Goal: Task Accomplishment & Management: Manage account settings

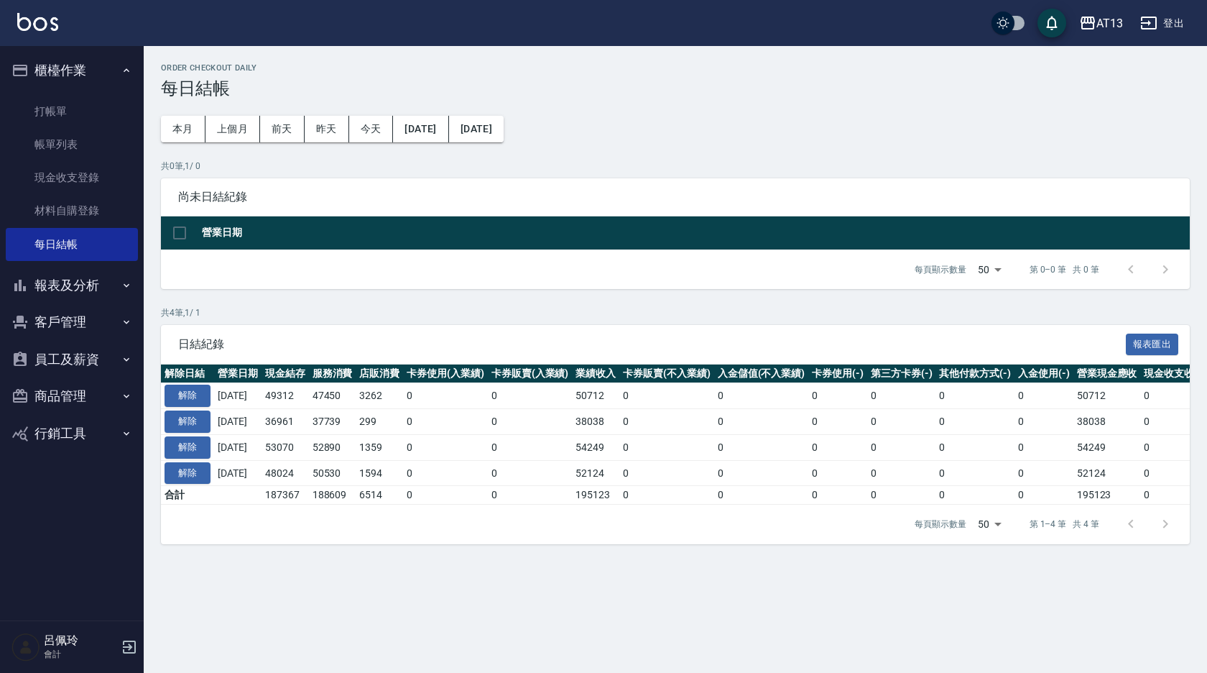
click at [642, 649] on div "Order checkout daily 每日結帳 本月 上個月 [DATE] [DATE] [DATE] [DATE] [DATE] 共 0 筆, 1 / …" at bounding box center [603, 336] width 1207 height 673
click at [70, 352] on button "員工及薪資" at bounding box center [72, 359] width 132 height 37
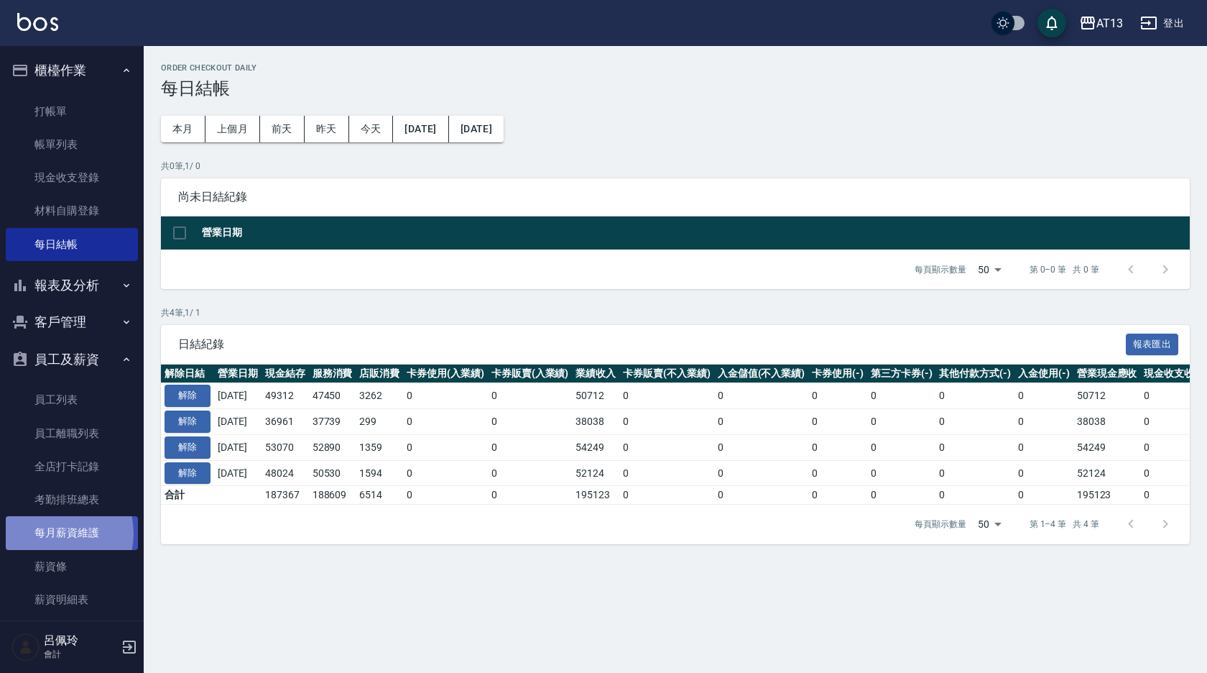
click at [57, 533] on link "每月薪資維護" at bounding box center [72, 532] width 132 height 33
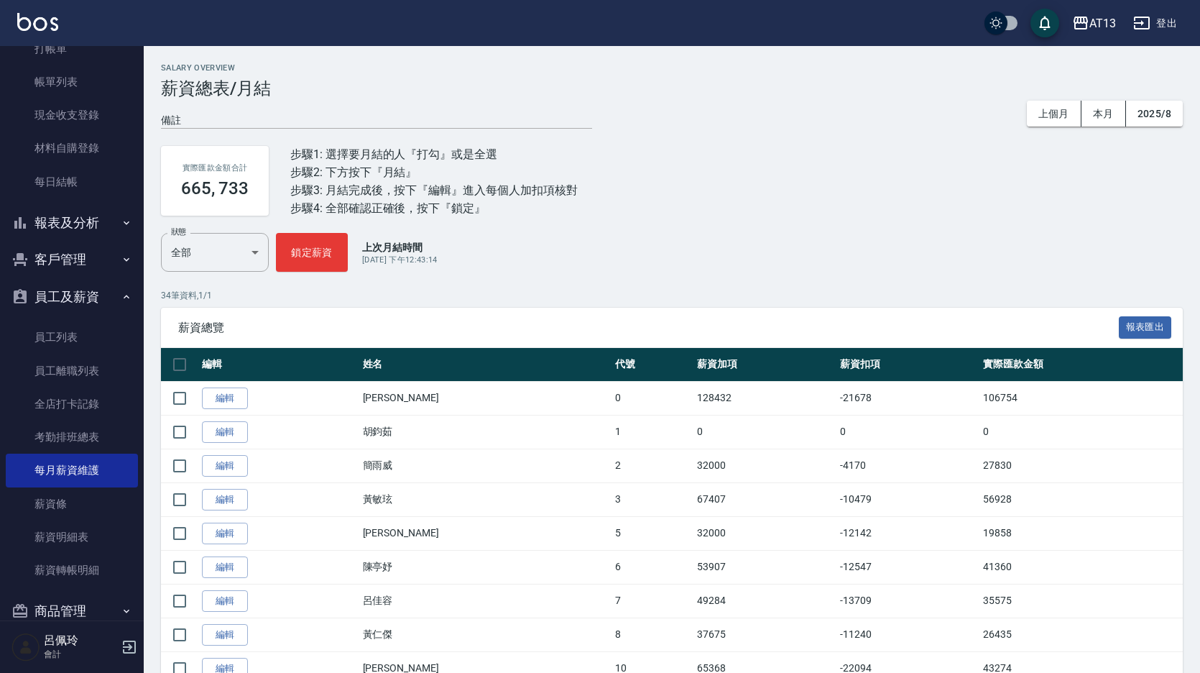
scroll to position [126, 0]
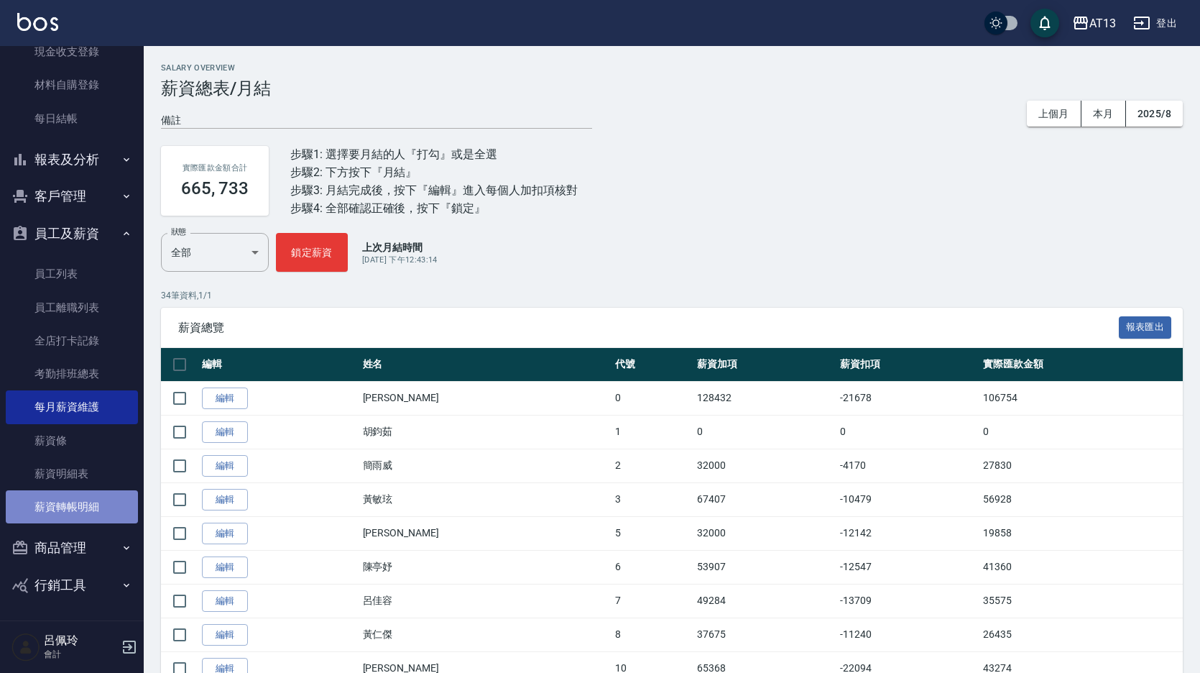
click at [88, 509] on link "薪資轉帳明細" at bounding box center [72, 506] width 132 height 33
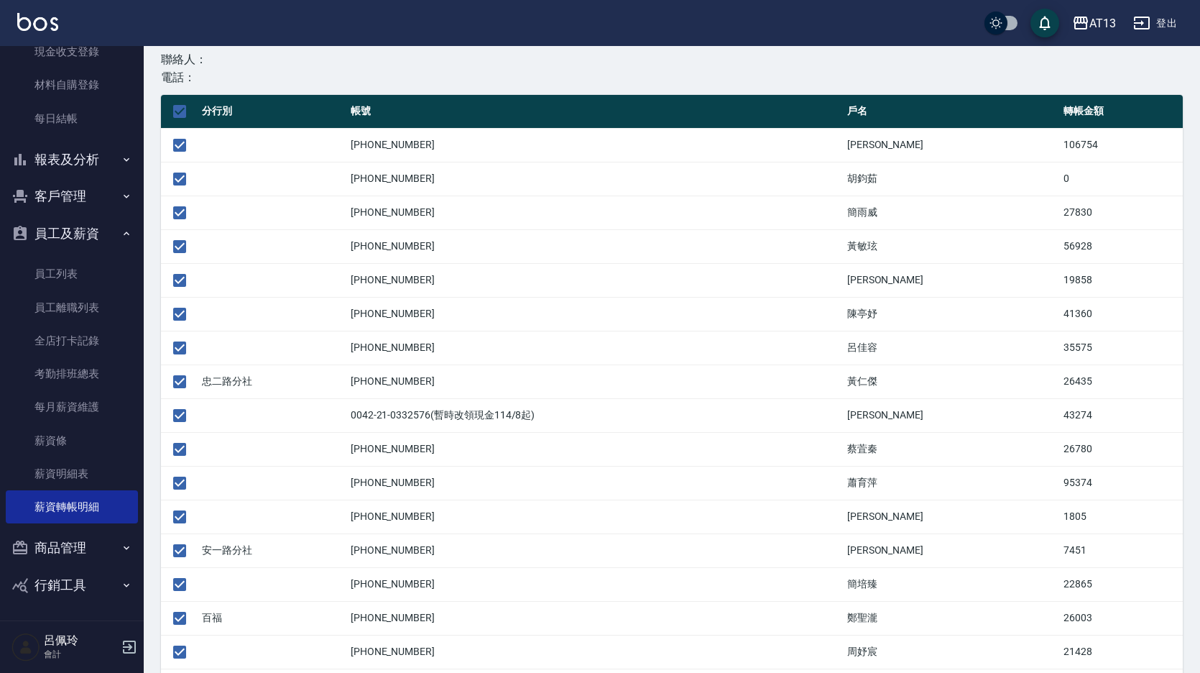
scroll to position [287, 0]
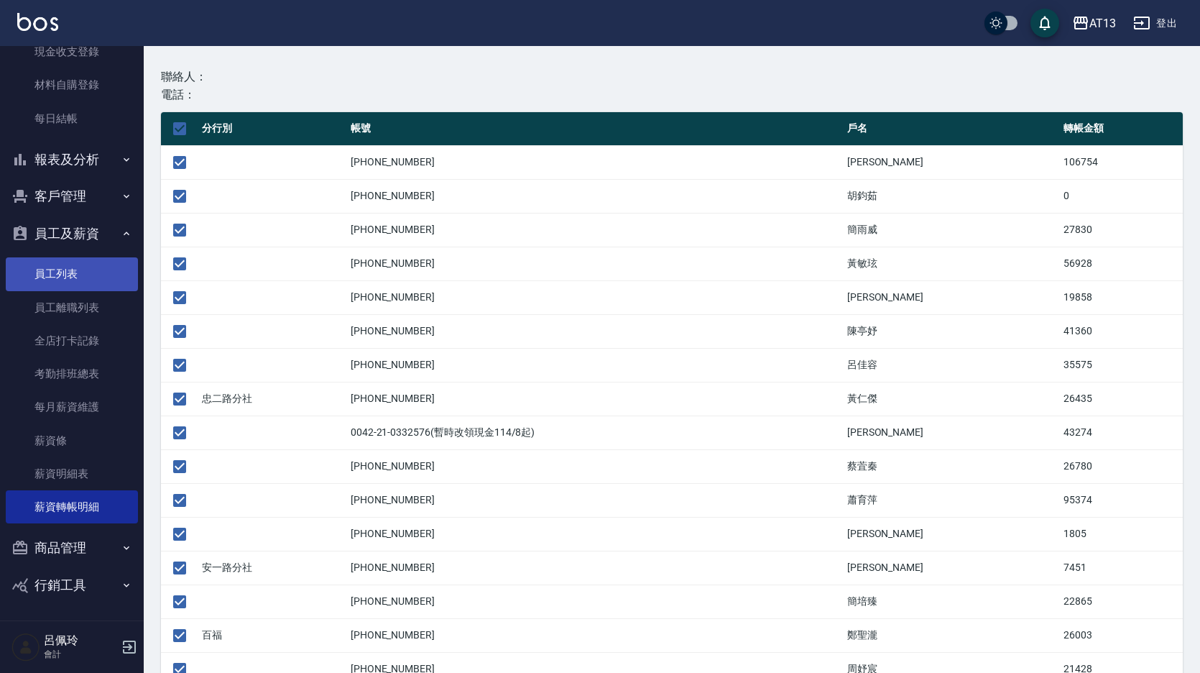
click at [74, 279] on link "員工列表" at bounding box center [72, 273] width 132 height 33
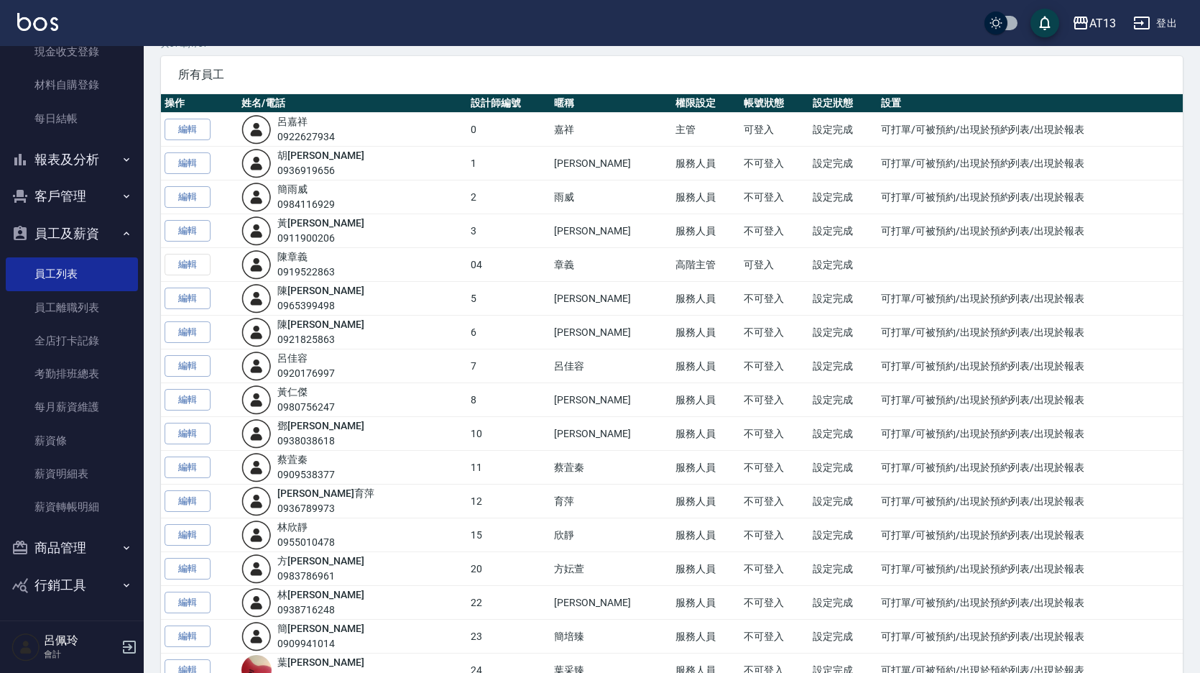
scroll to position [144, 0]
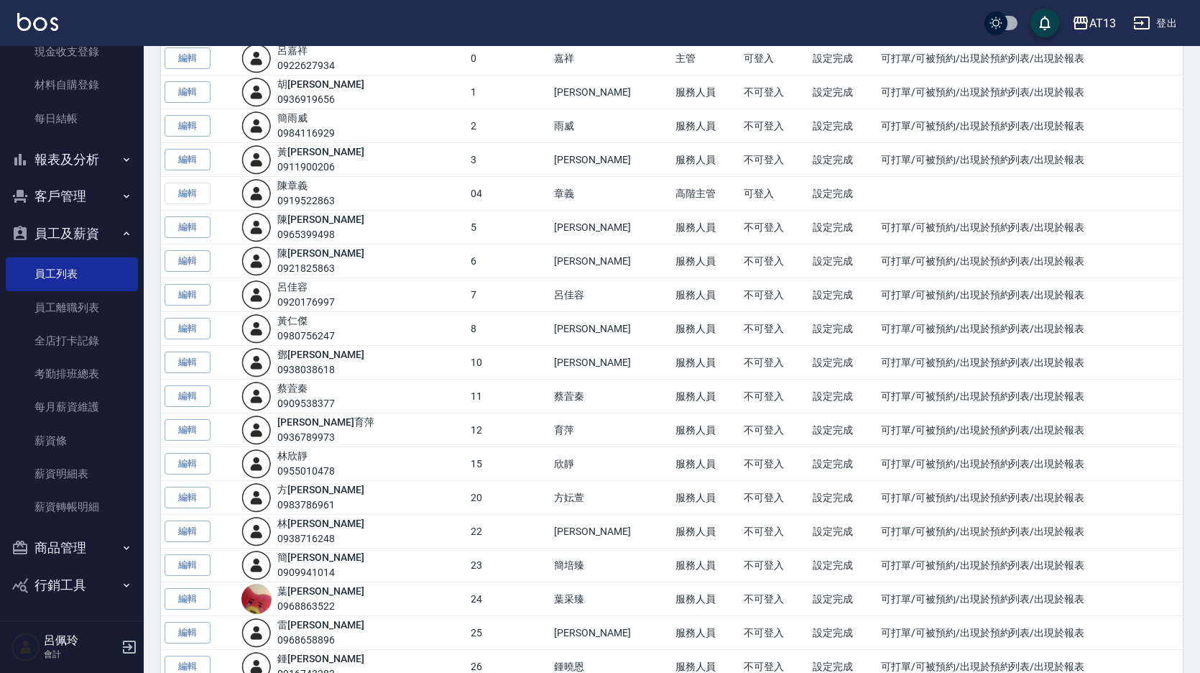
click at [196, 362] on link "編輯" at bounding box center [188, 362] width 46 height 22
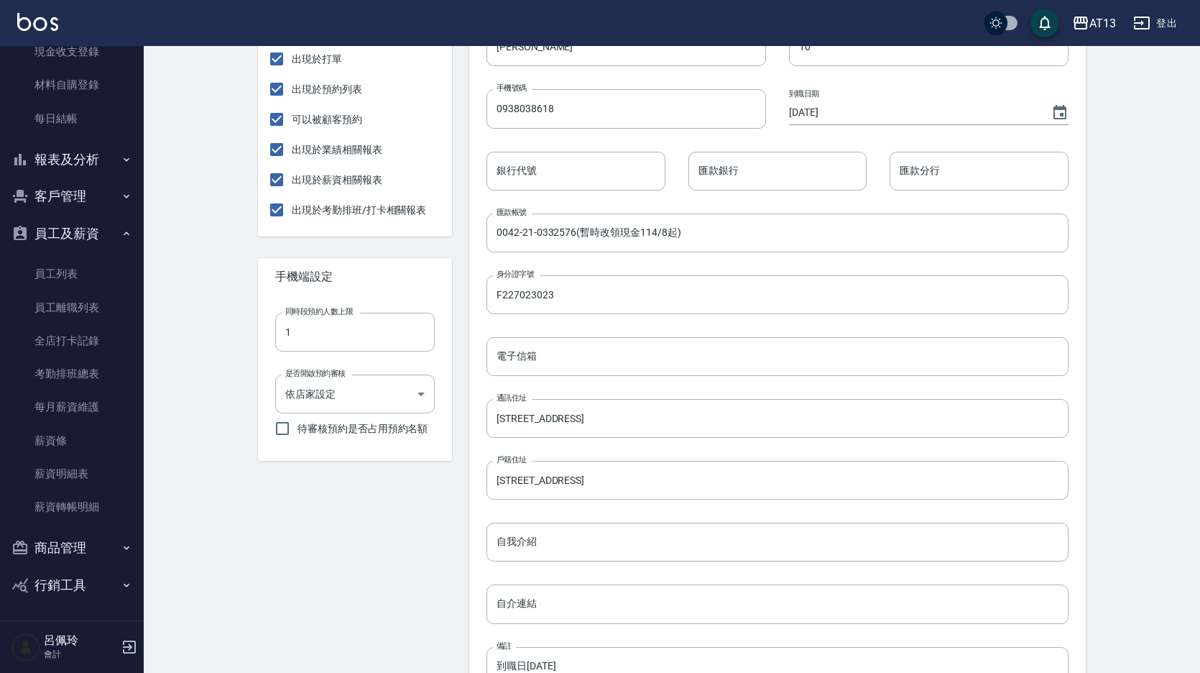
scroll to position [258, 0]
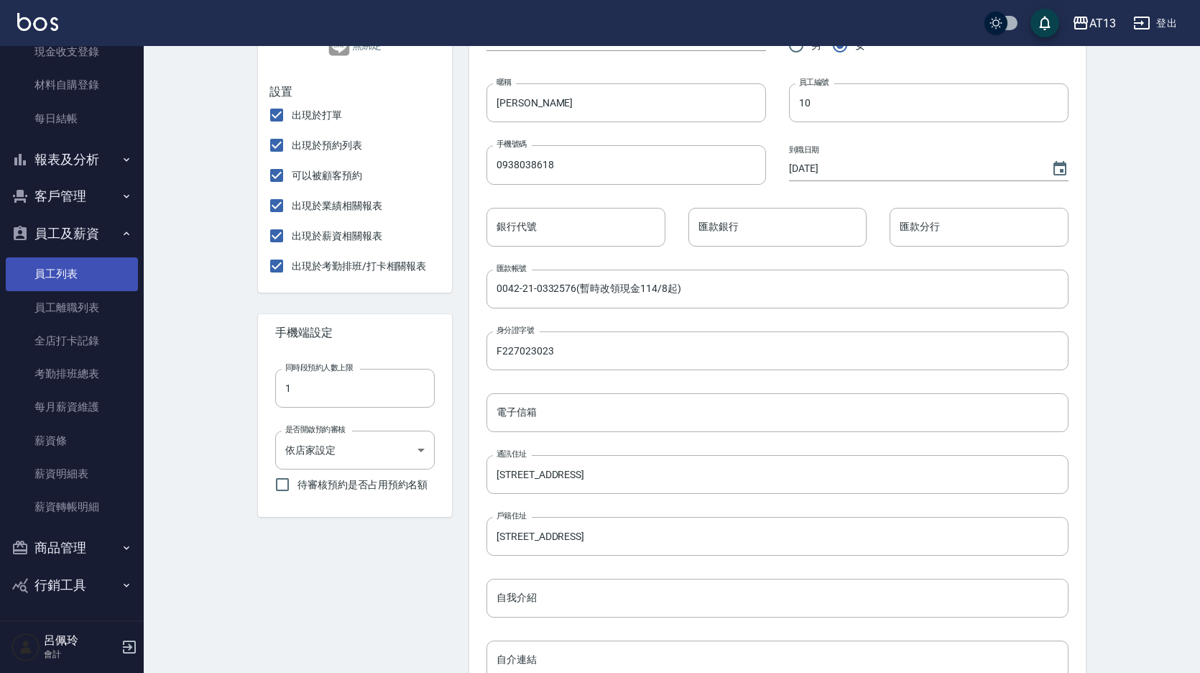
click at [59, 276] on link "員工列表" at bounding box center [72, 273] width 132 height 33
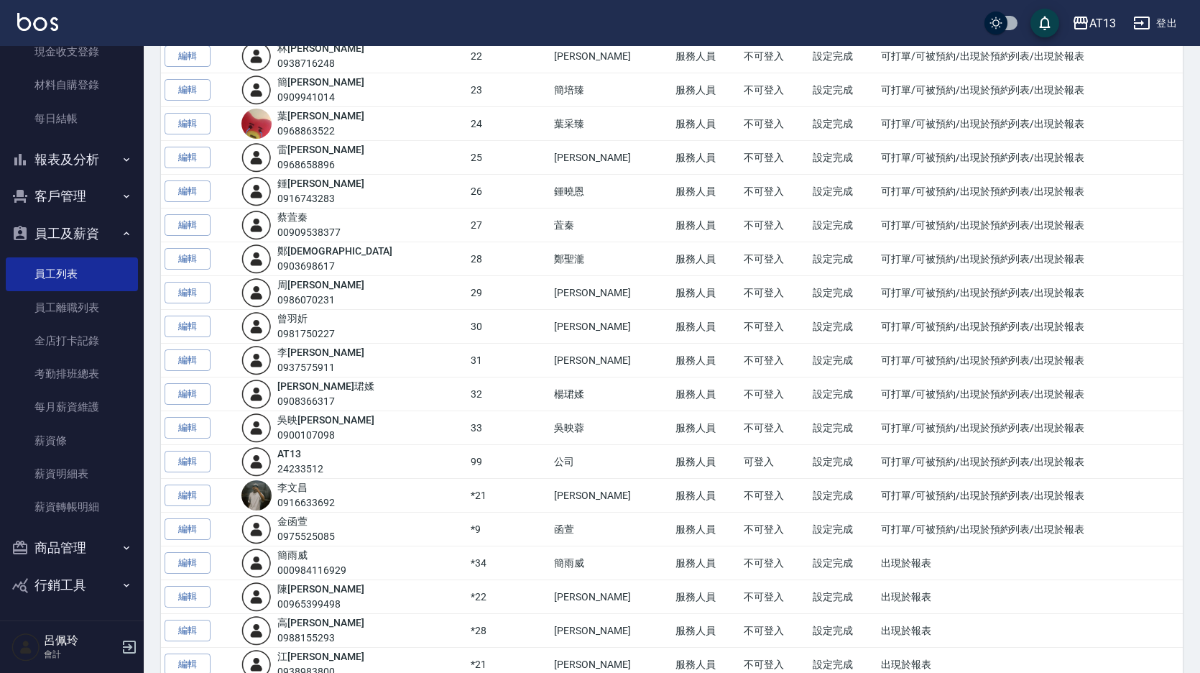
scroll to position [603, 0]
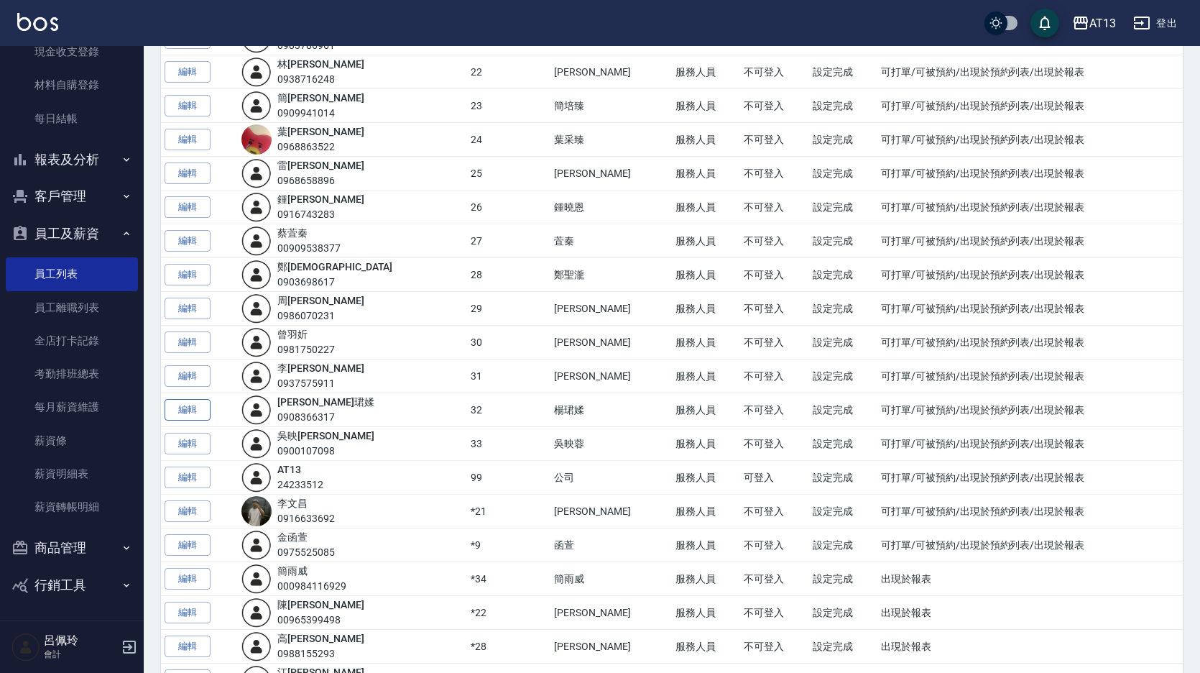
click at [195, 407] on link "編輯" at bounding box center [188, 410] width 46 height 22
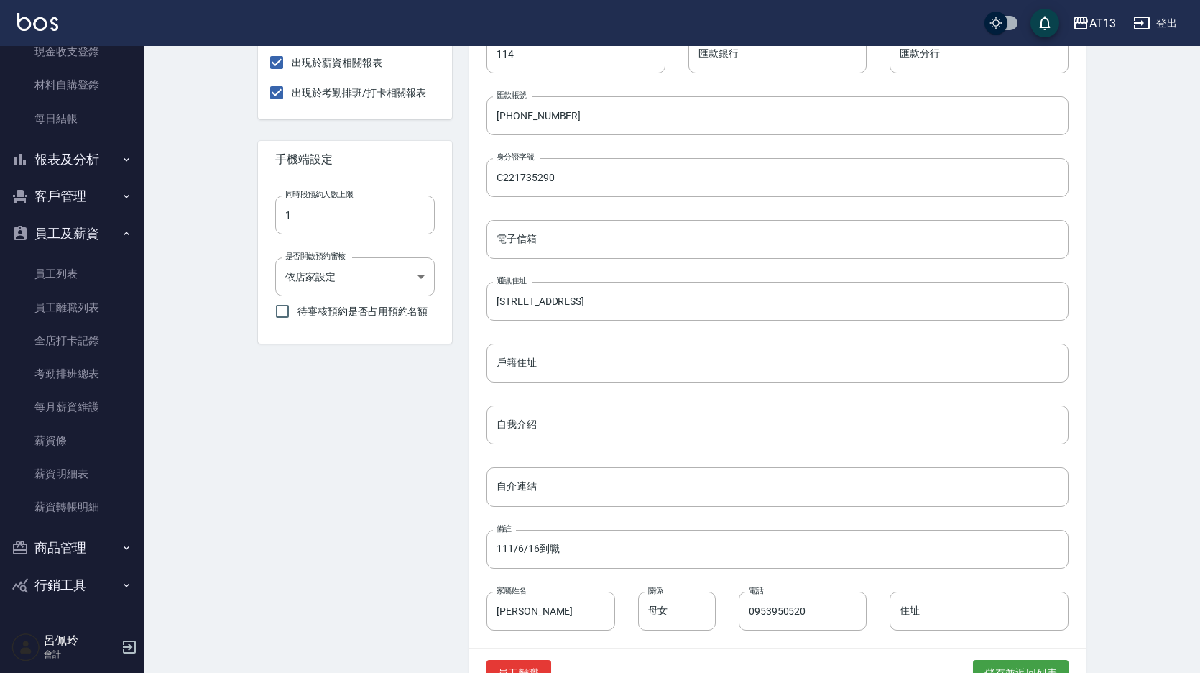
scroll to position [474, 0]
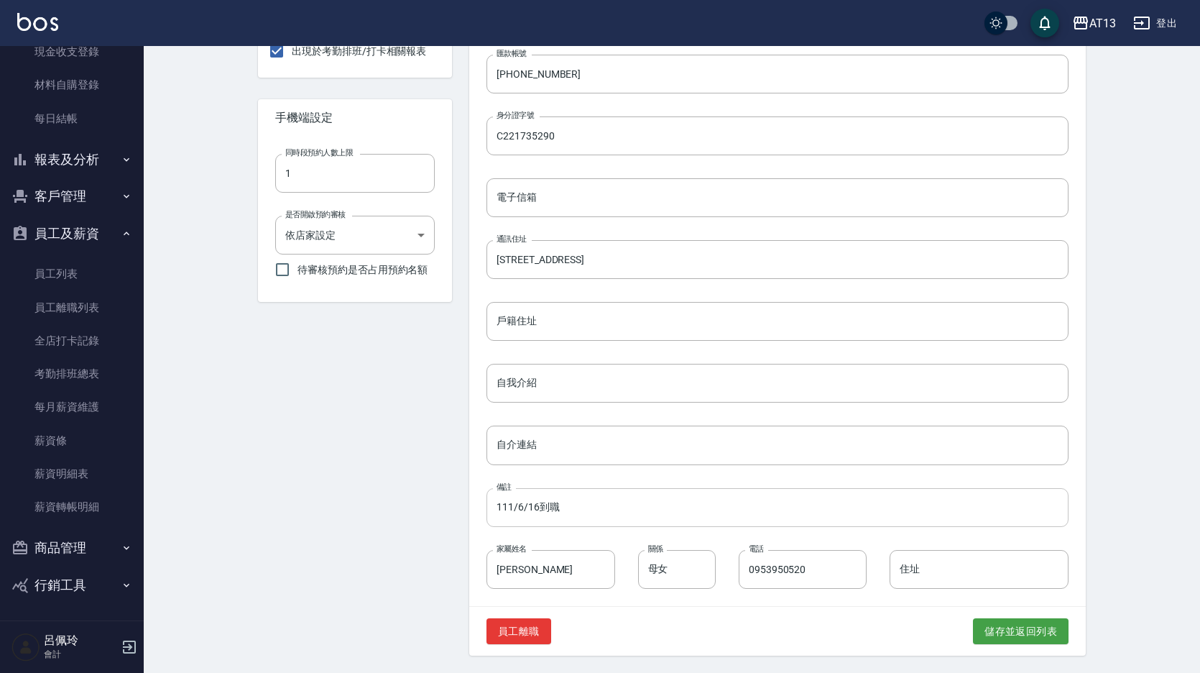
click at [602, 505] on input "111/6/16到職" at bounding box center [778, 507] width 582 height 39
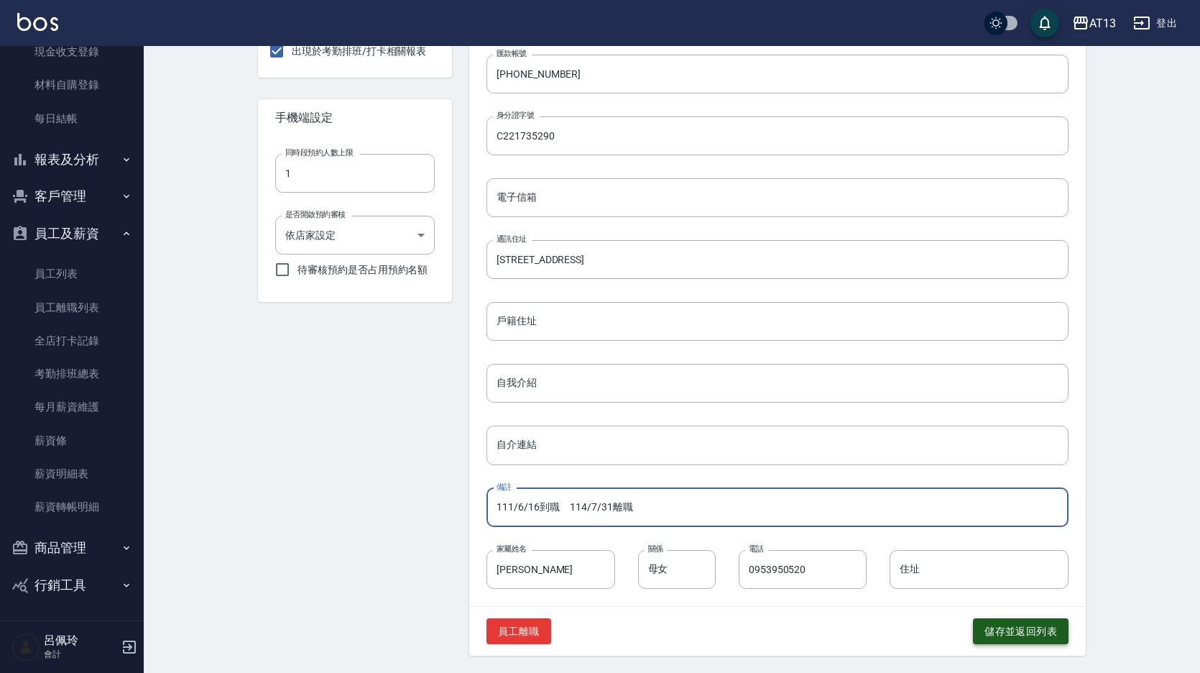
type input "111/6/16到職 114/7/31離職"
click at [1045, 625] on button "儲存並返回列表" at bounding box center [1021, 631] width 96 height 27
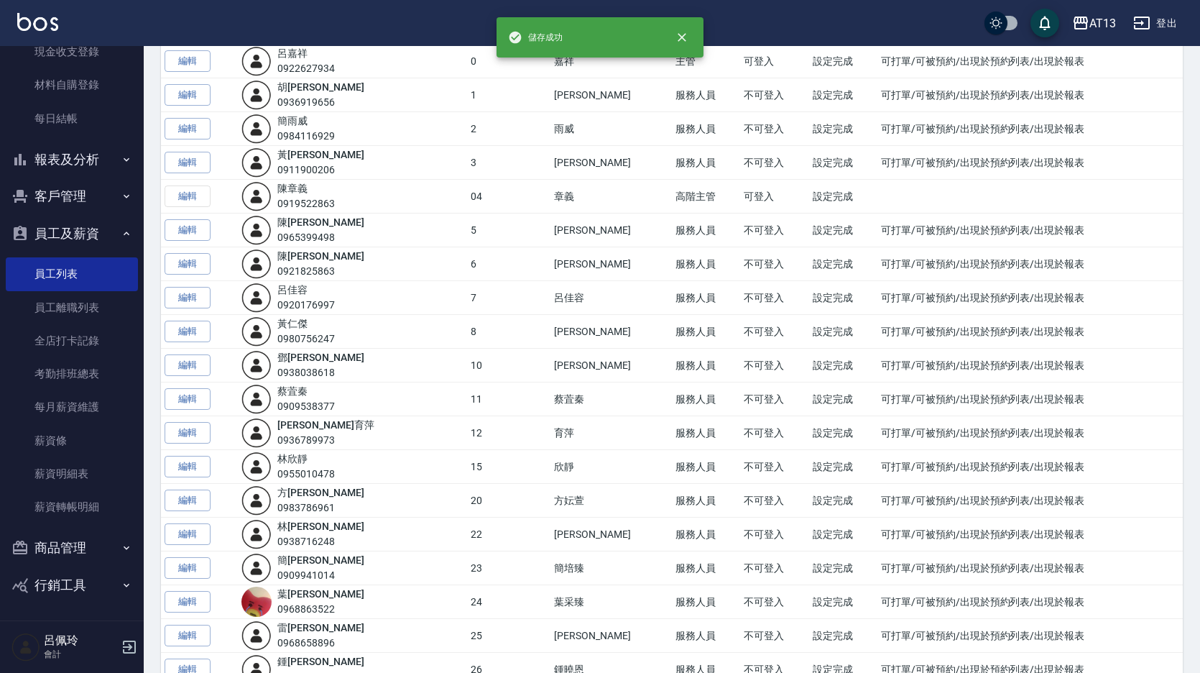
scroll to position [144, 0]
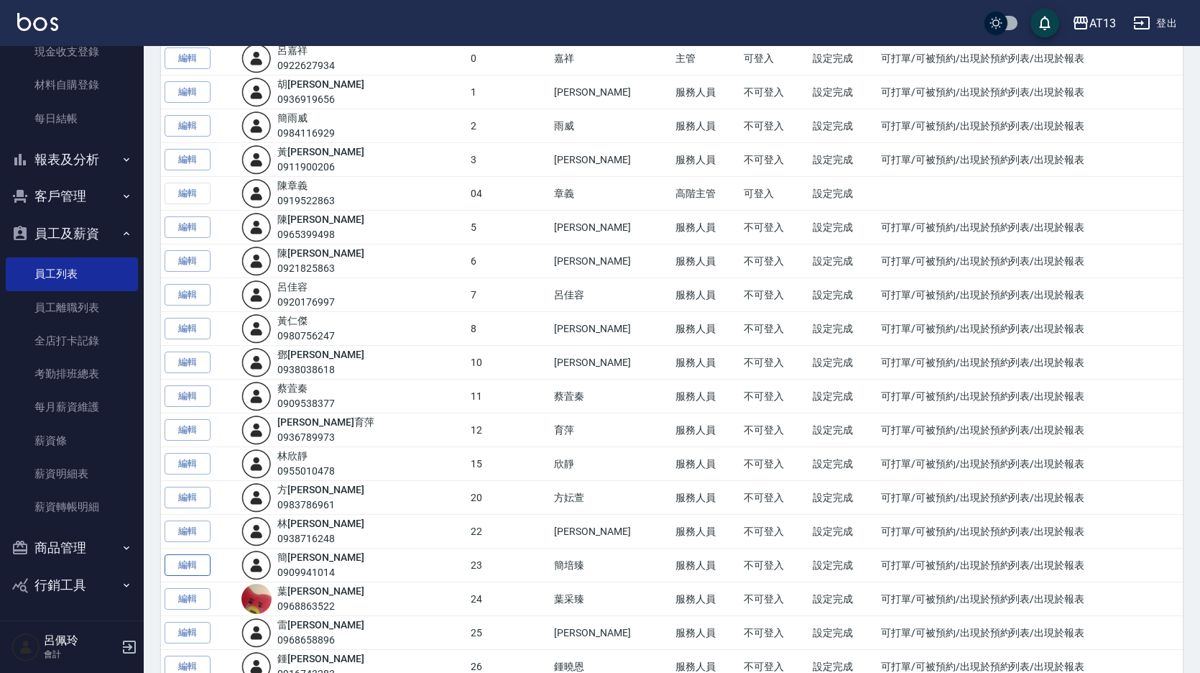
click at [196, 558] on link "編輯" at bounding box center [188, 565] width 46 height 22
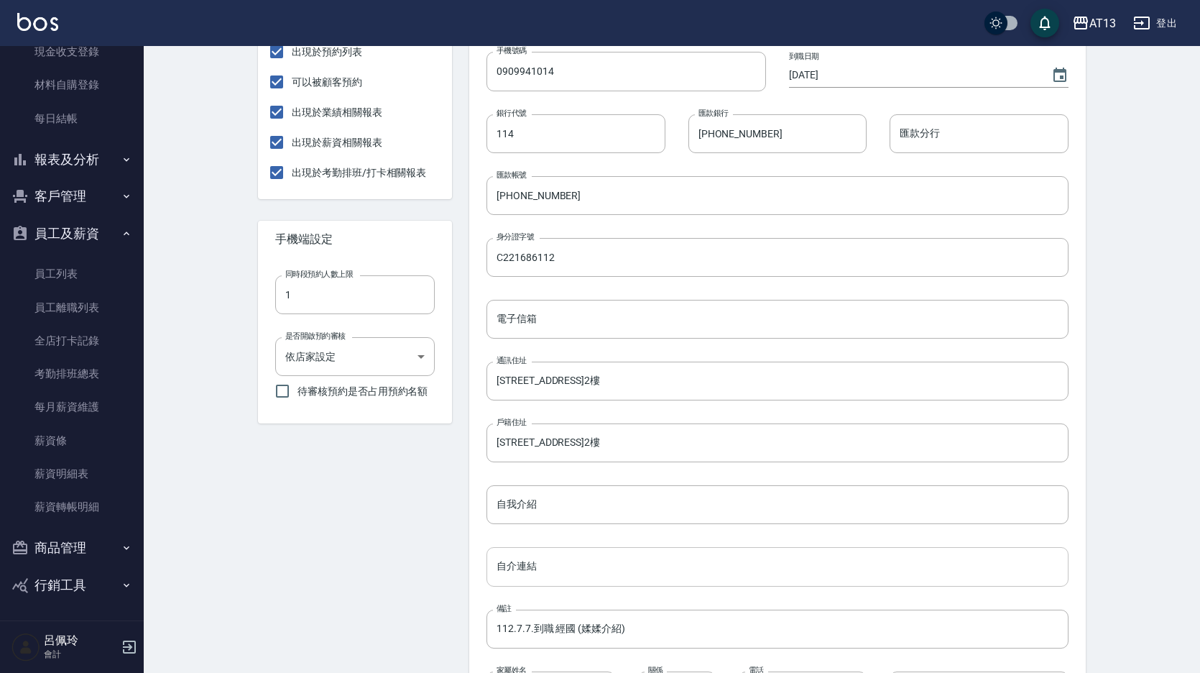
scroll to position [359, 0]
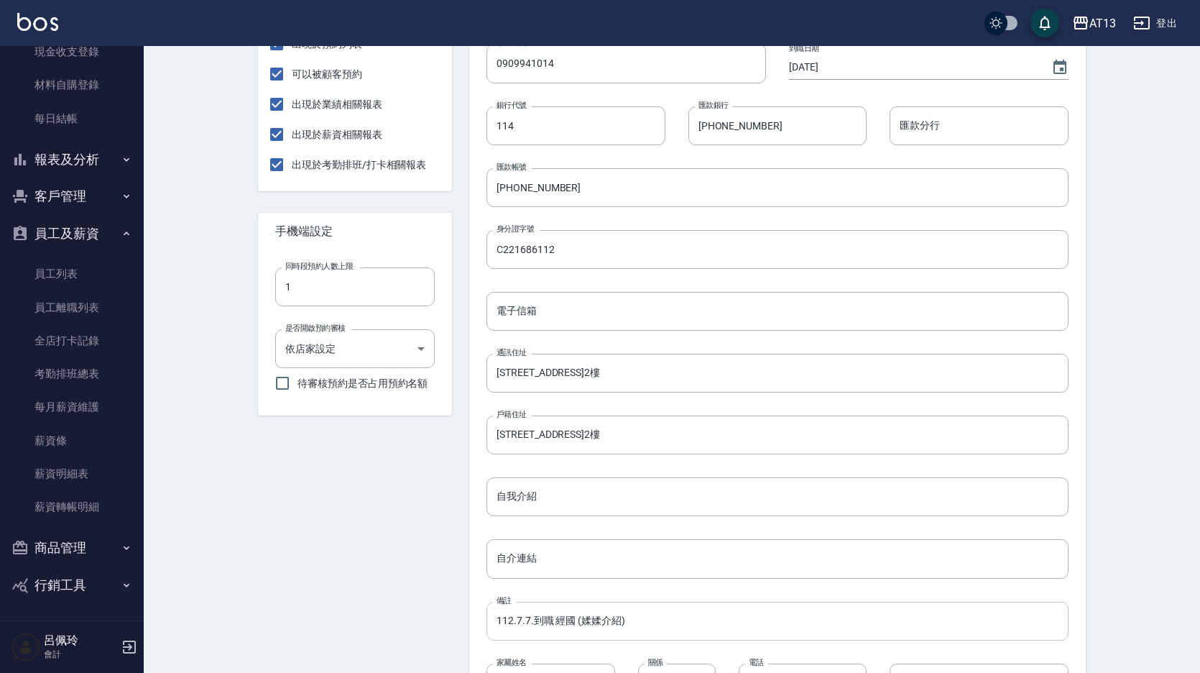
click at [664, 623] on input "112.7.7.到職 經國 (媃媃介紹)" at bounding box center [778, 621] width 582 height 39
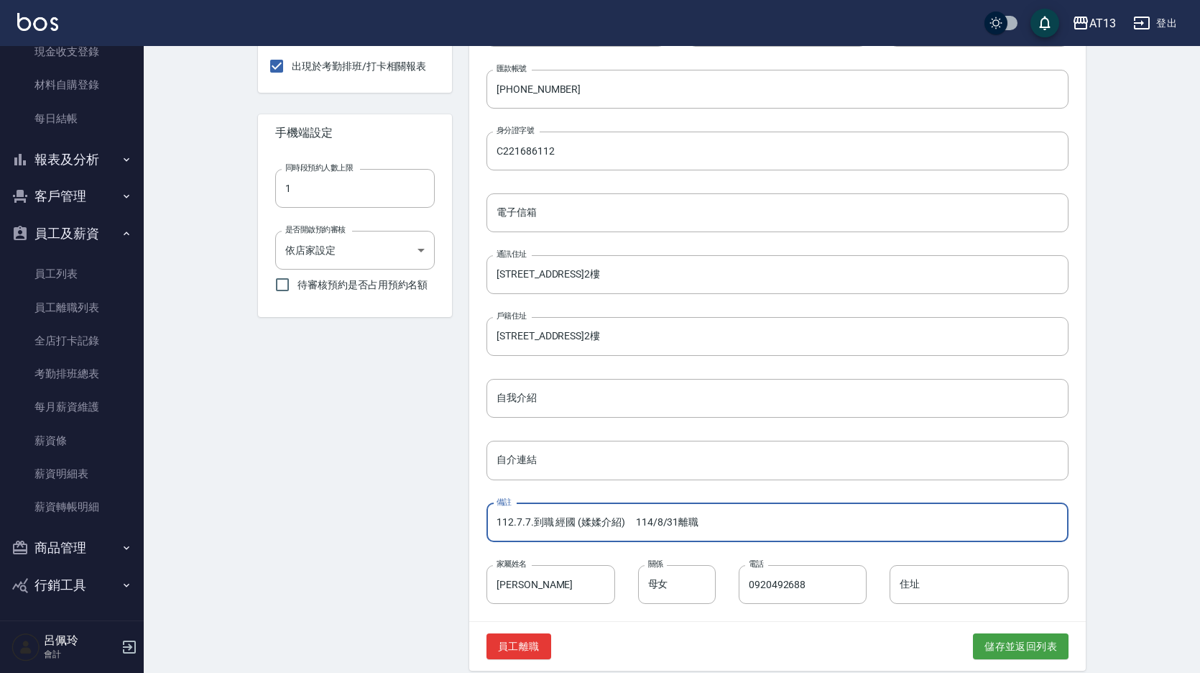
scroll to position [474, 0]
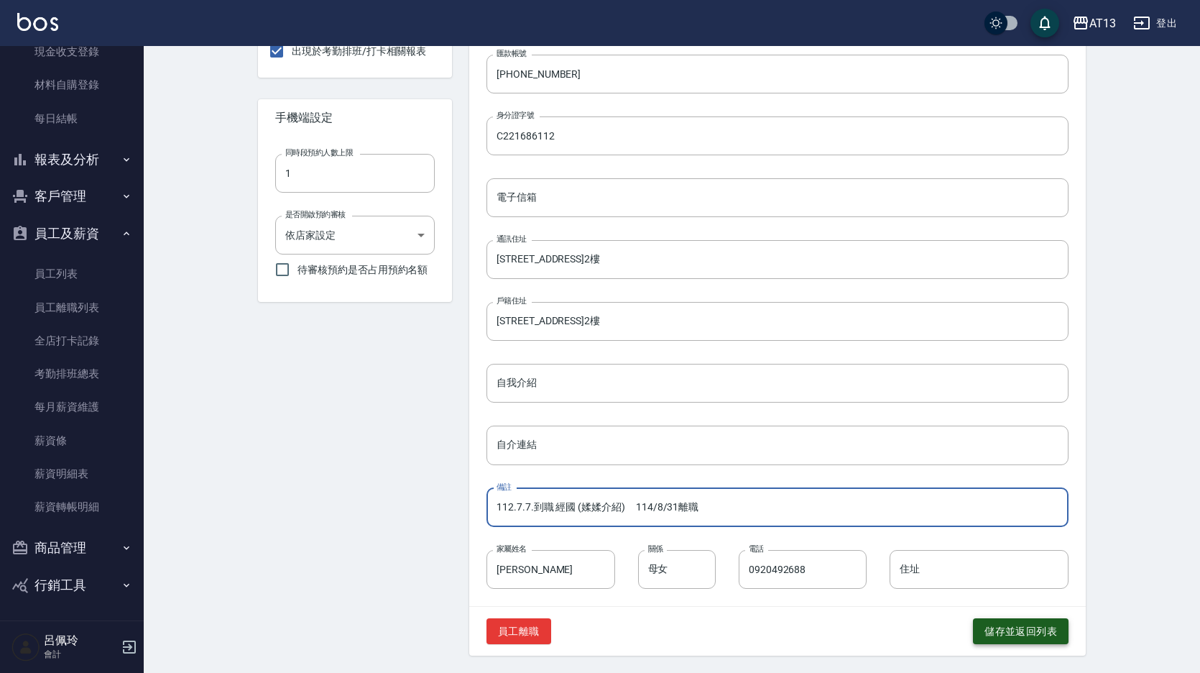
type input "112.7.7.到職 經國 (媃媃介紹) 114/8/31離職"
click at [1012, 627] on button "儲存並返回列表" at bounding box center [1021, 631] width 96 height 27
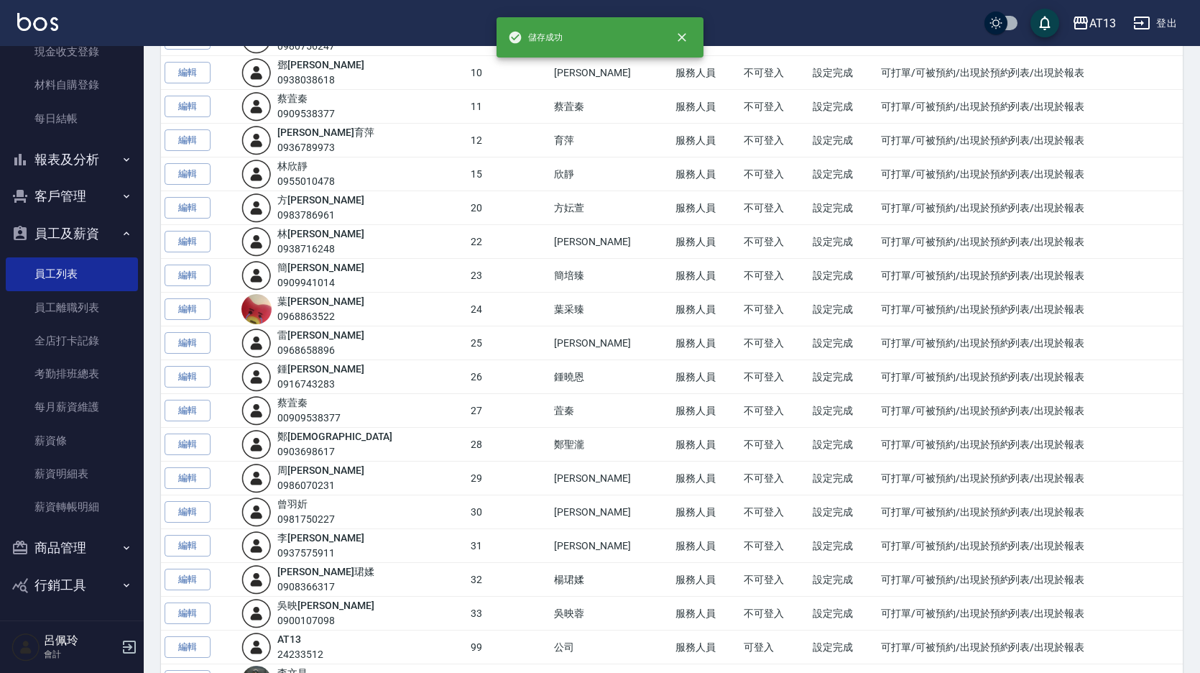
scroll to position [503, 0]
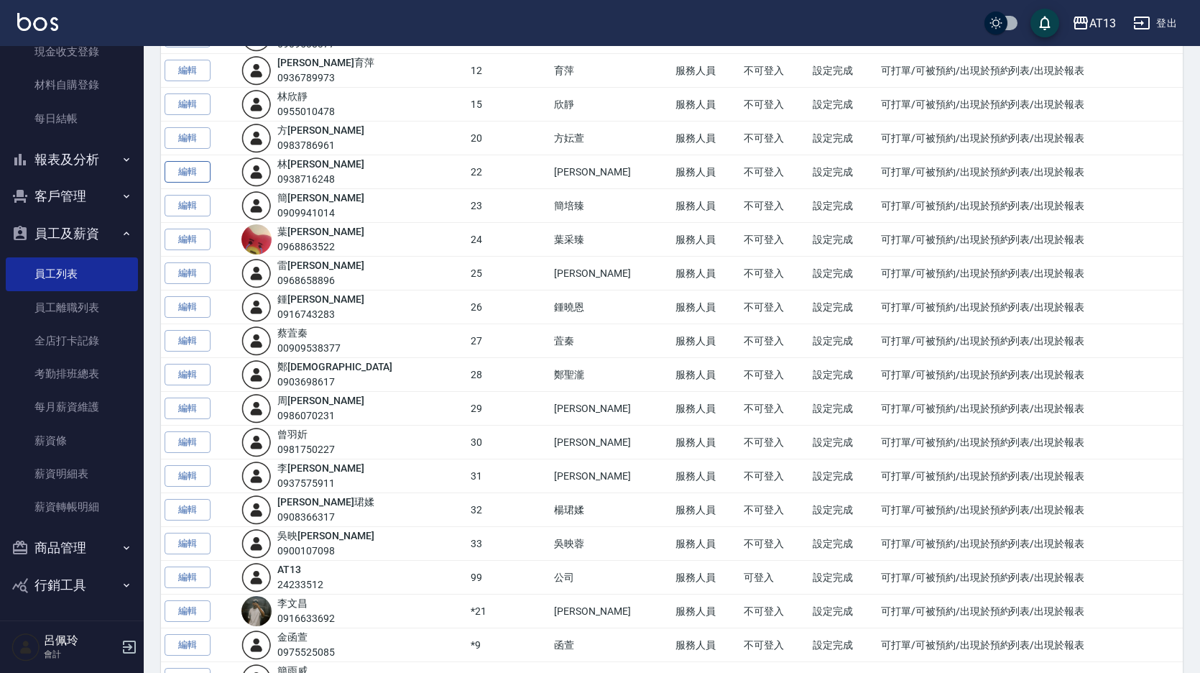
click at [195, 176] on link "編輯" at bounding box center [188, 172] width 46 height 22
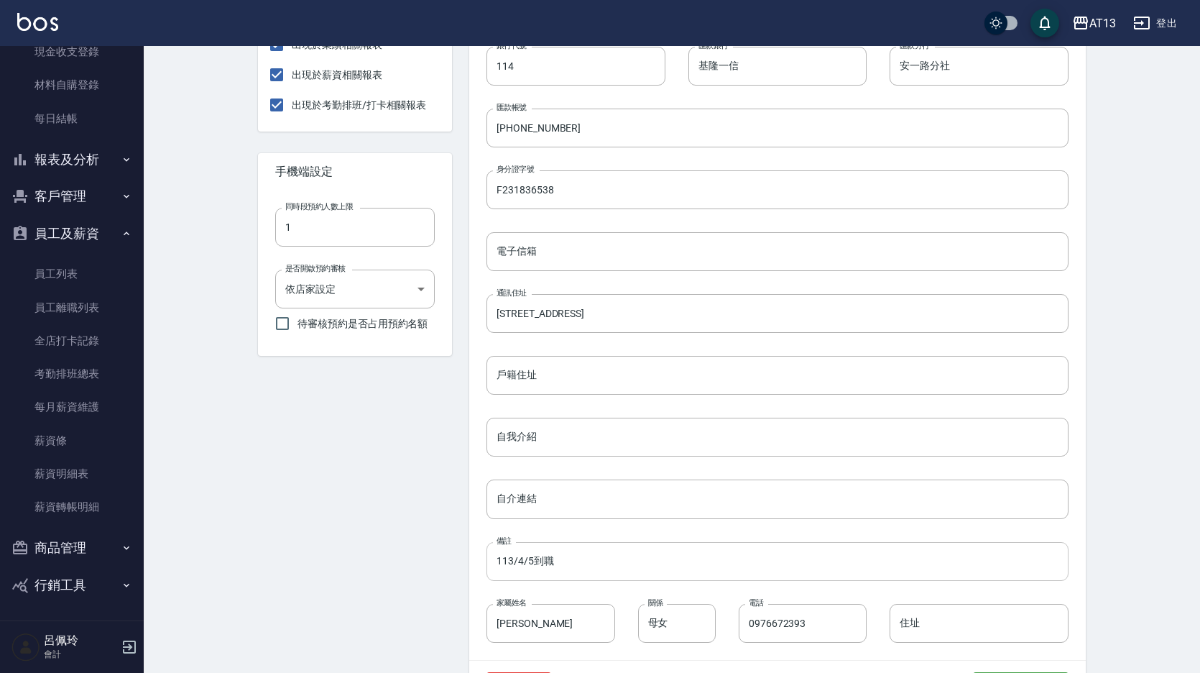
scroll to position [474, 0]
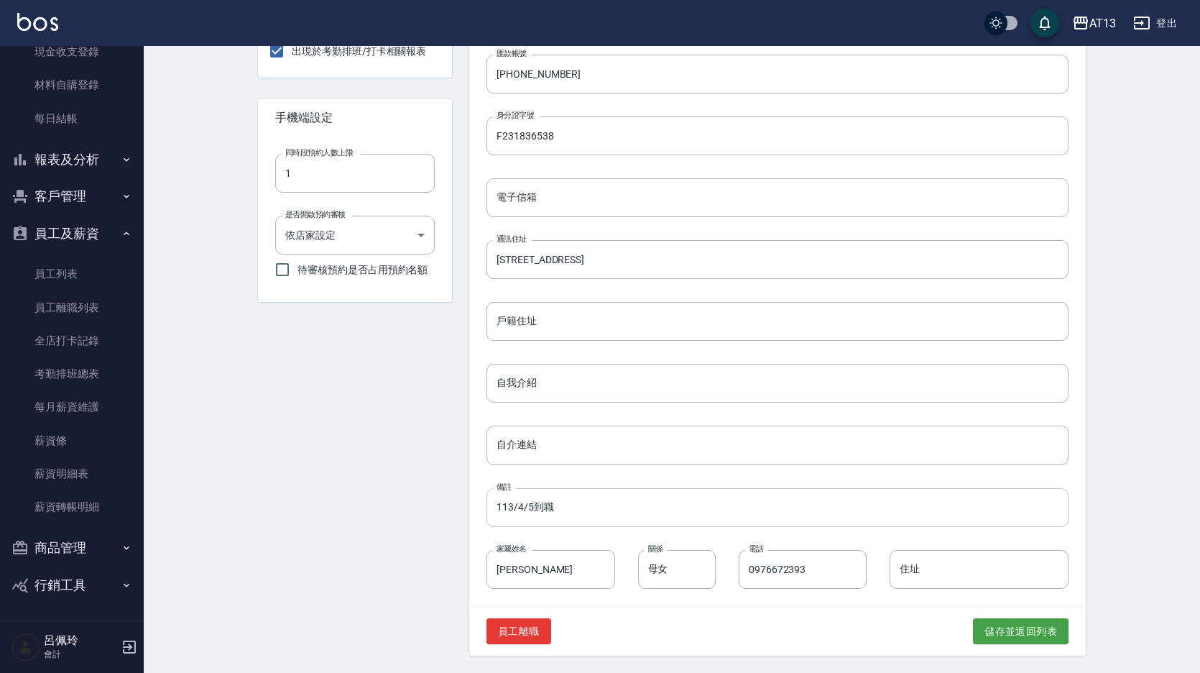
click at [642, 520] on input "113/4/5到職" at bounding box center [778, 507] width 582 height 39
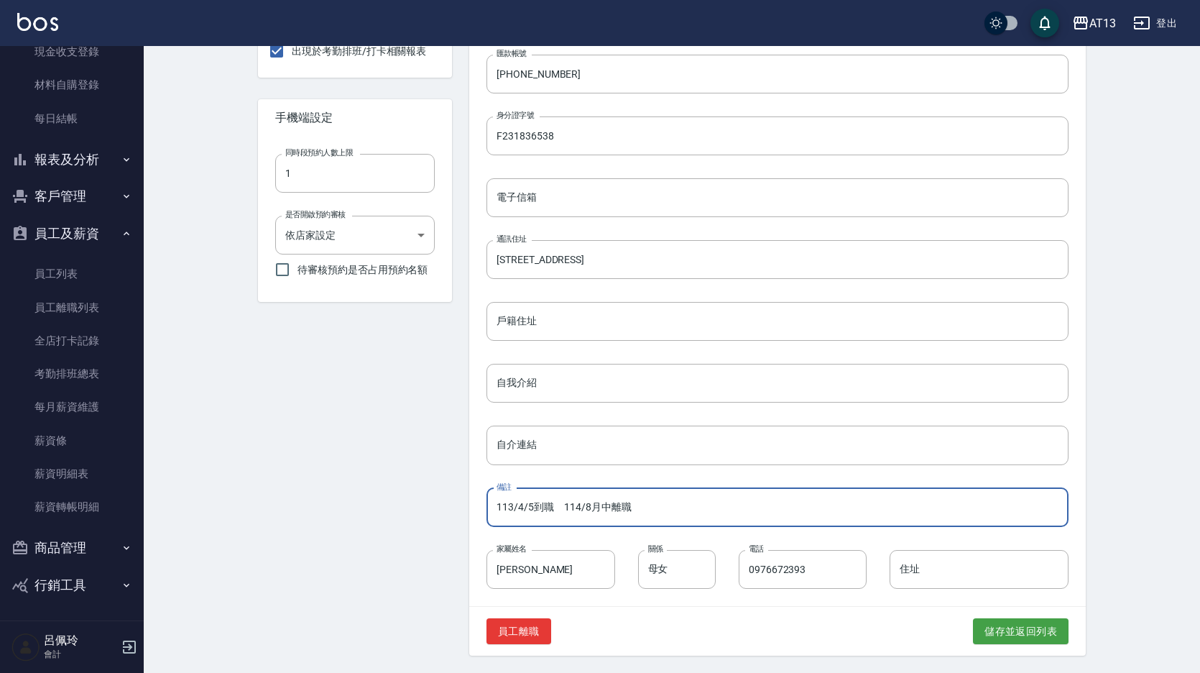
click at [666, 500] on input "113/4/5到職 114/8月中離職" at bounding box center [778, 507] width 582 height 39
type input "113/4/5到職 114/8月中離職"
click at [1043, 632] on button "儲存並返回列表" at bounding box center [1021, 631] width 96 height 27
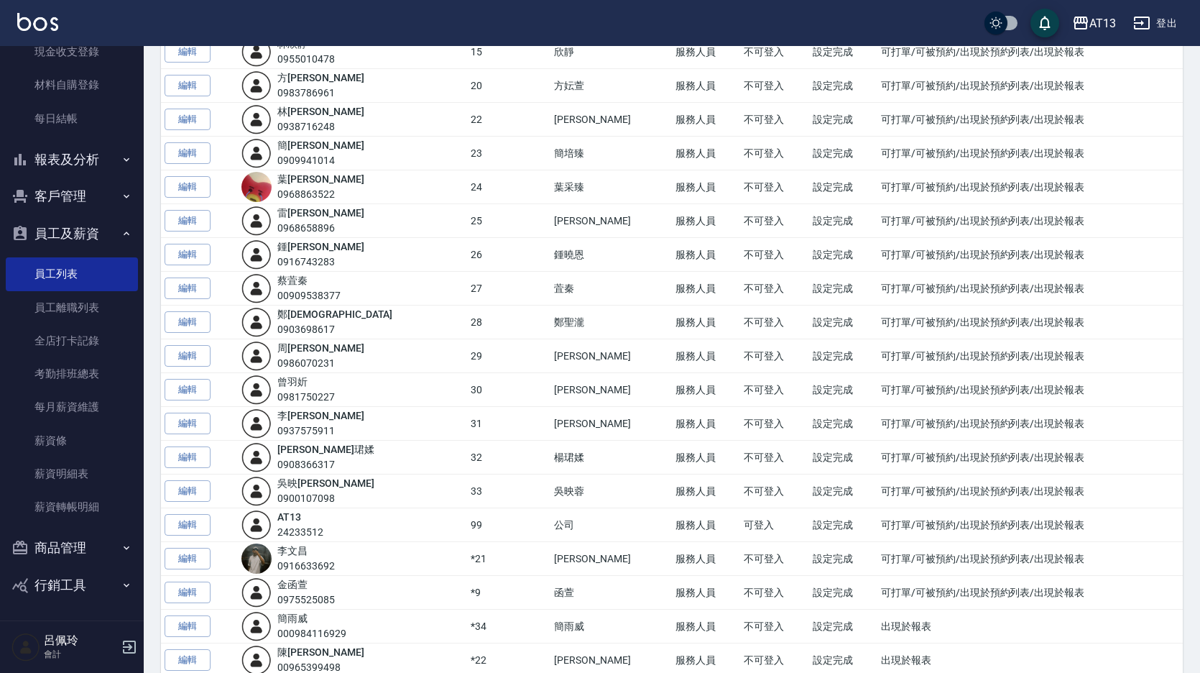
scroll to position [531, 0]
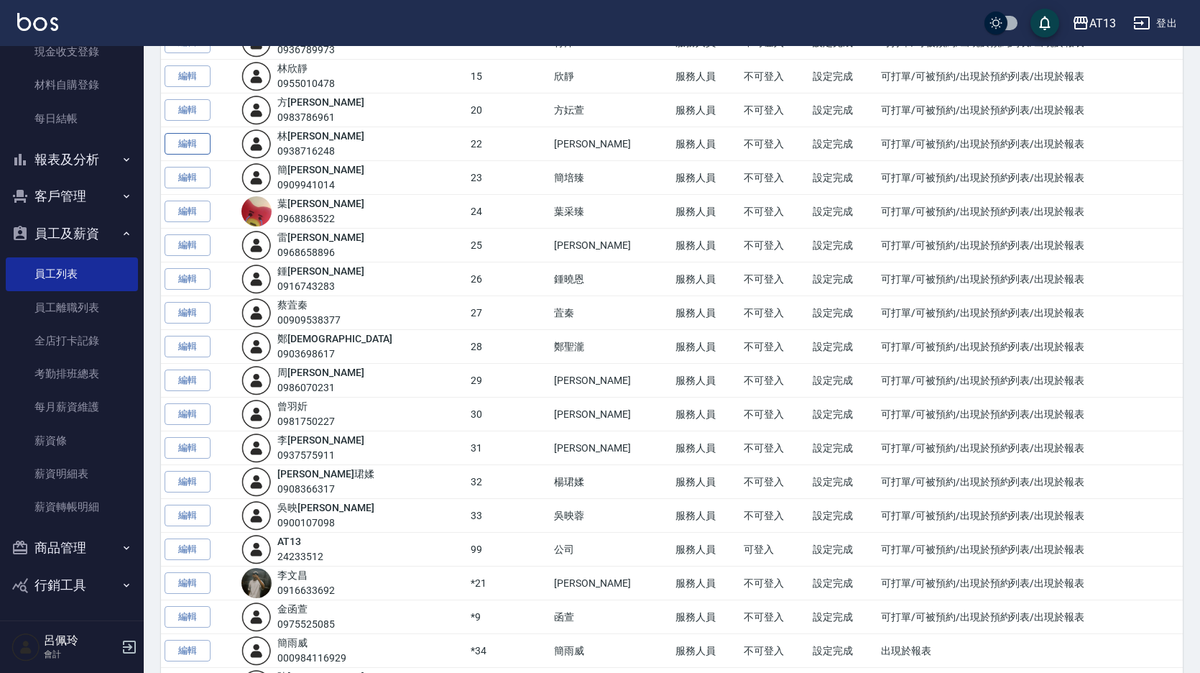
click at [174, 147] on link "編輯" at bounding box center [188, 144] width 46 height 22
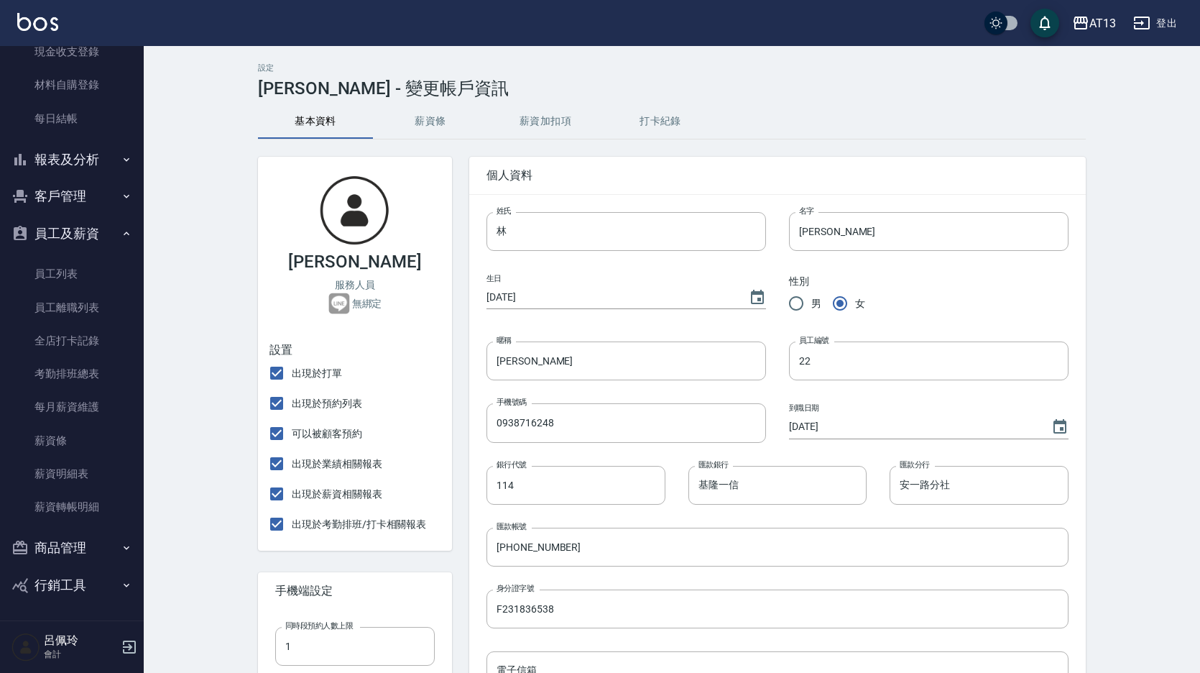
type input "113/4/5到職 114/8月中離職"
click at [798, 363] on input "22" at bounding box center [929, 360] width 280 height 39
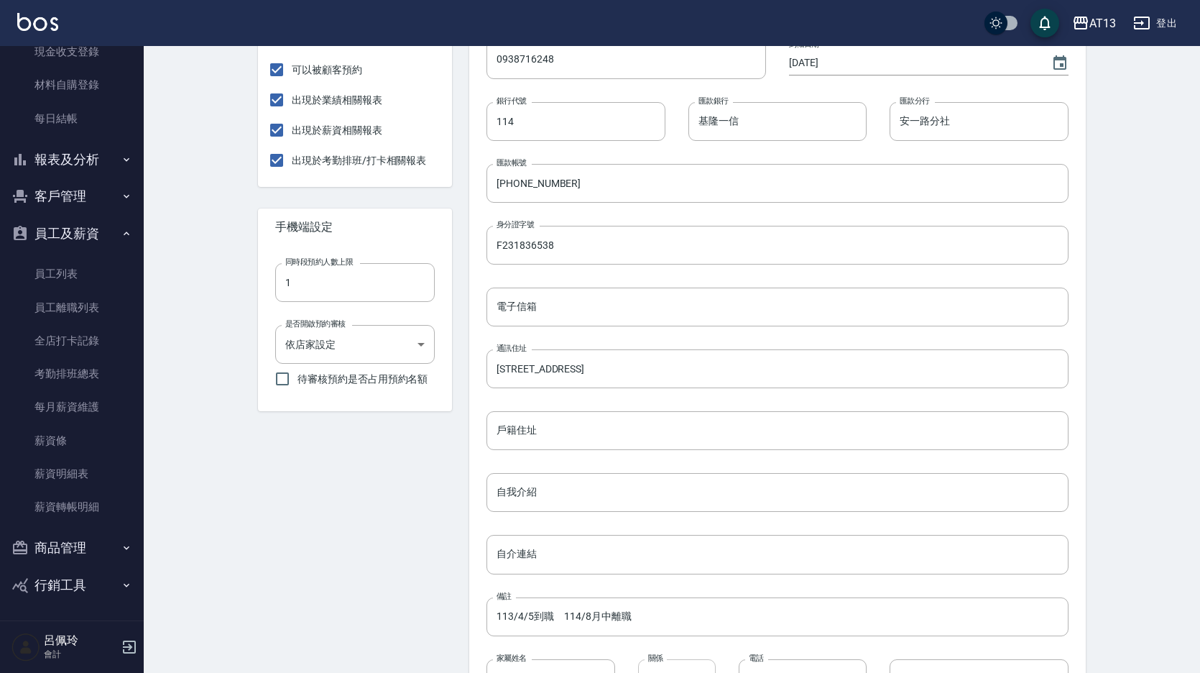
scroll to position [474, 0]
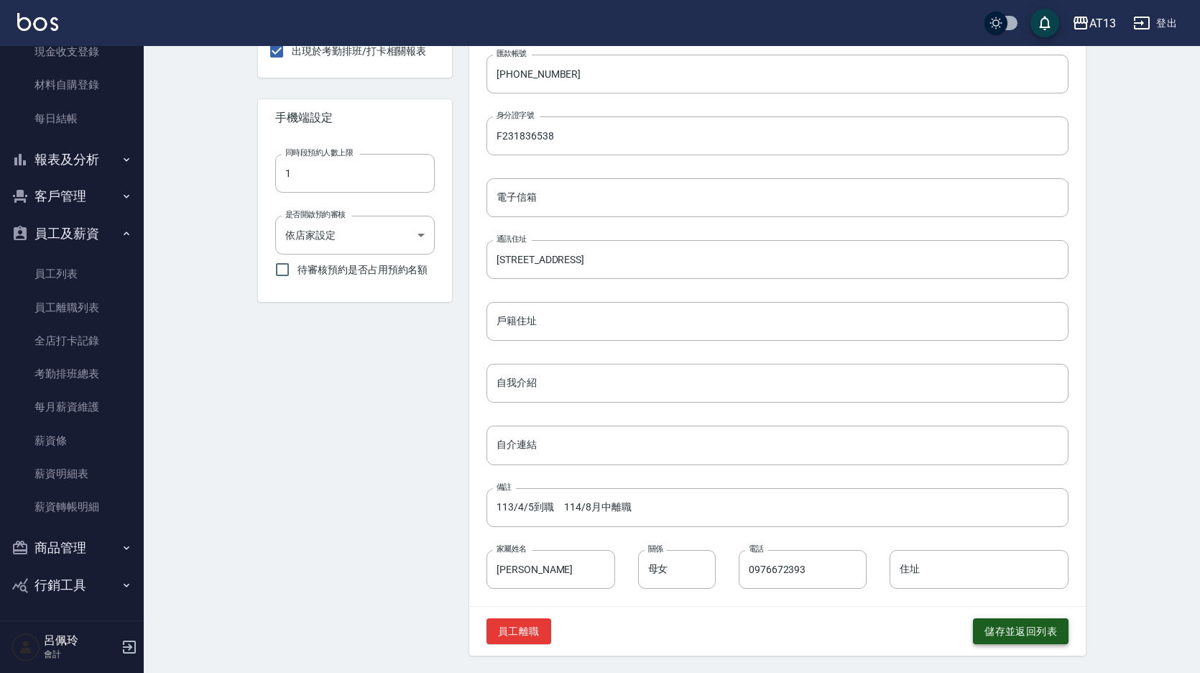
type input "*22"
click at [1026, 627] on button "儲存並返回列表" at bounding box center [1021, 631] width 96 height 27
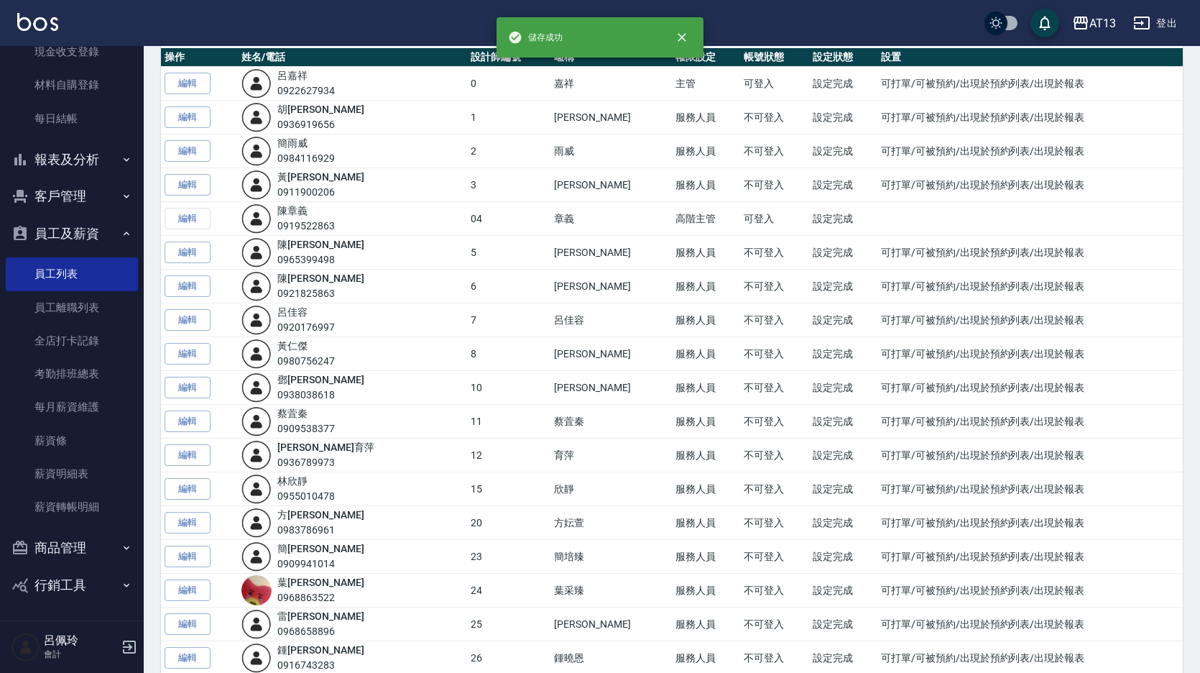
scroll to position [287, 0]
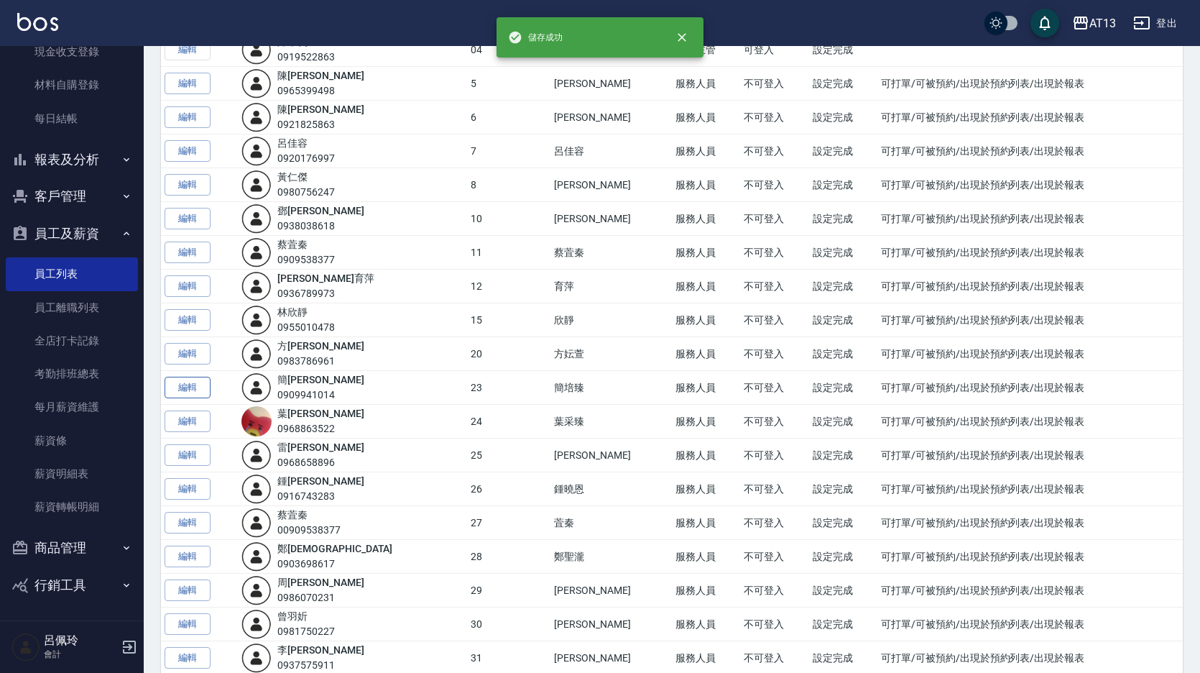
click at [188, 385] on link "編輯" at bounding box center [188, 388] width 46 height 22
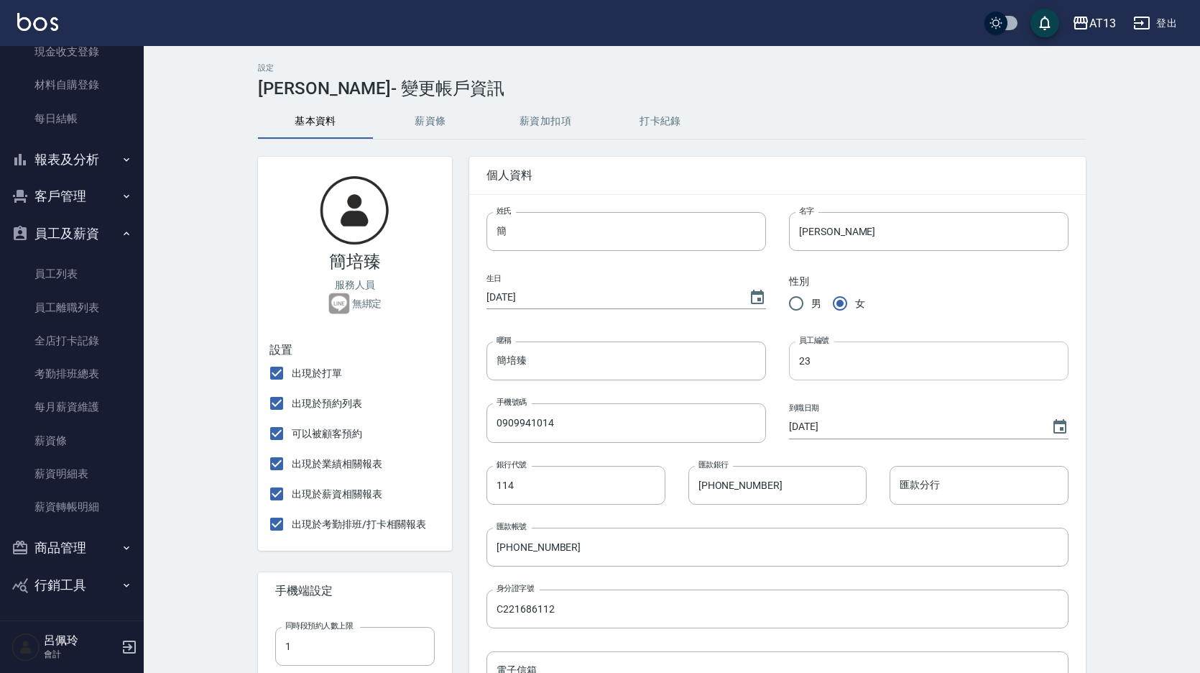
type input "112.7.7.到職 經國 (媃媃介紹) 114/8/31離職"
click at [804, 364] on input "23" at bounding box center [929, 360] width 280 height 39
click at [796, 363] on input "23" at bounding box center [929, 360] width 280 height 39
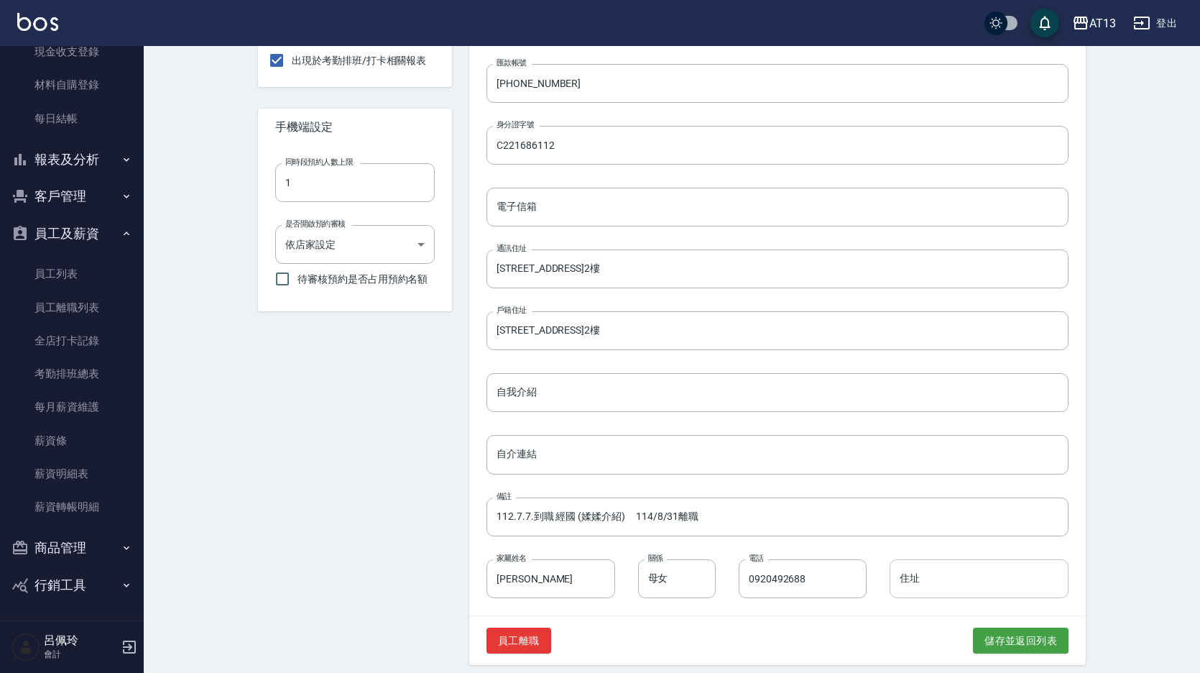
scroll to position [474, 0]
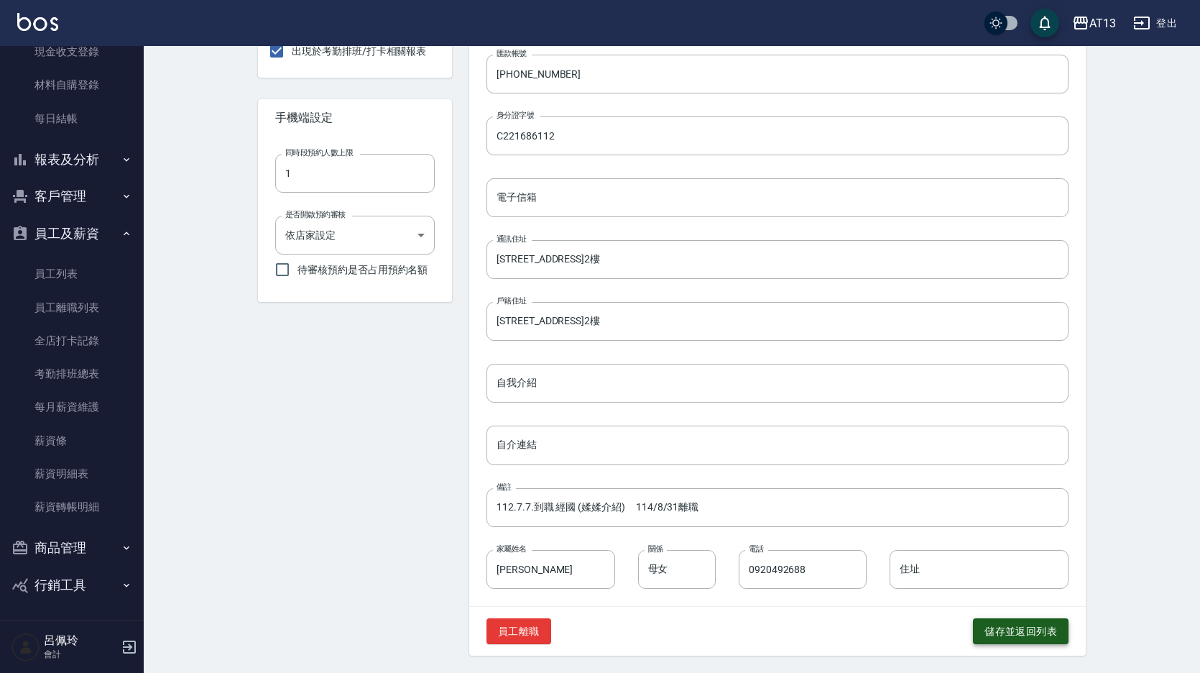
type input "*23"
click at [1031, 630] on button "儲存並返回列表" at bounding box center [1021, 631] width 96 height 27
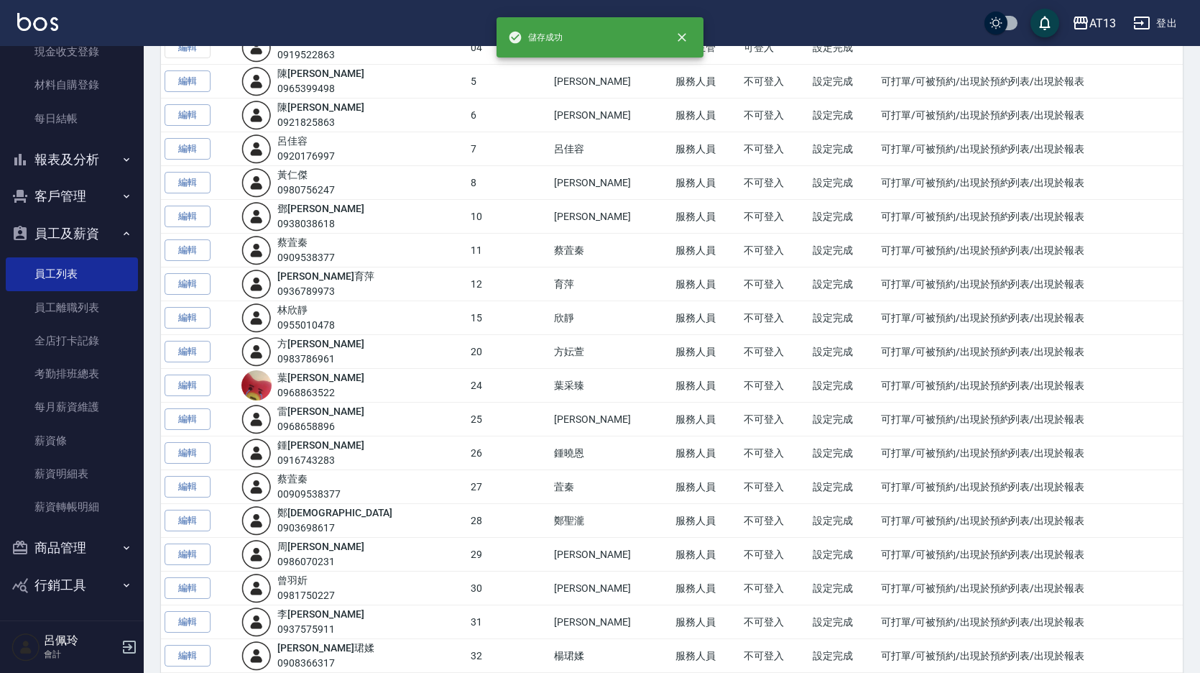
scroll to position [359, 0]
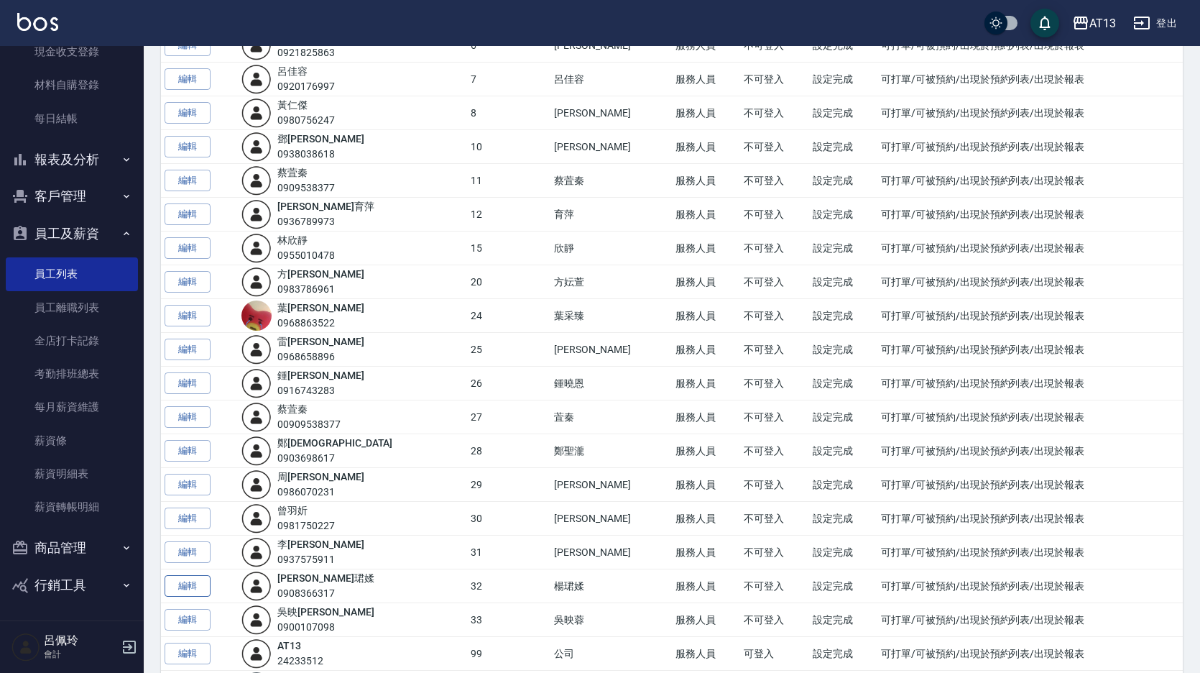
click at [203, 585] on link "編輯" at bounding box center [188, 586] width 46 height 22
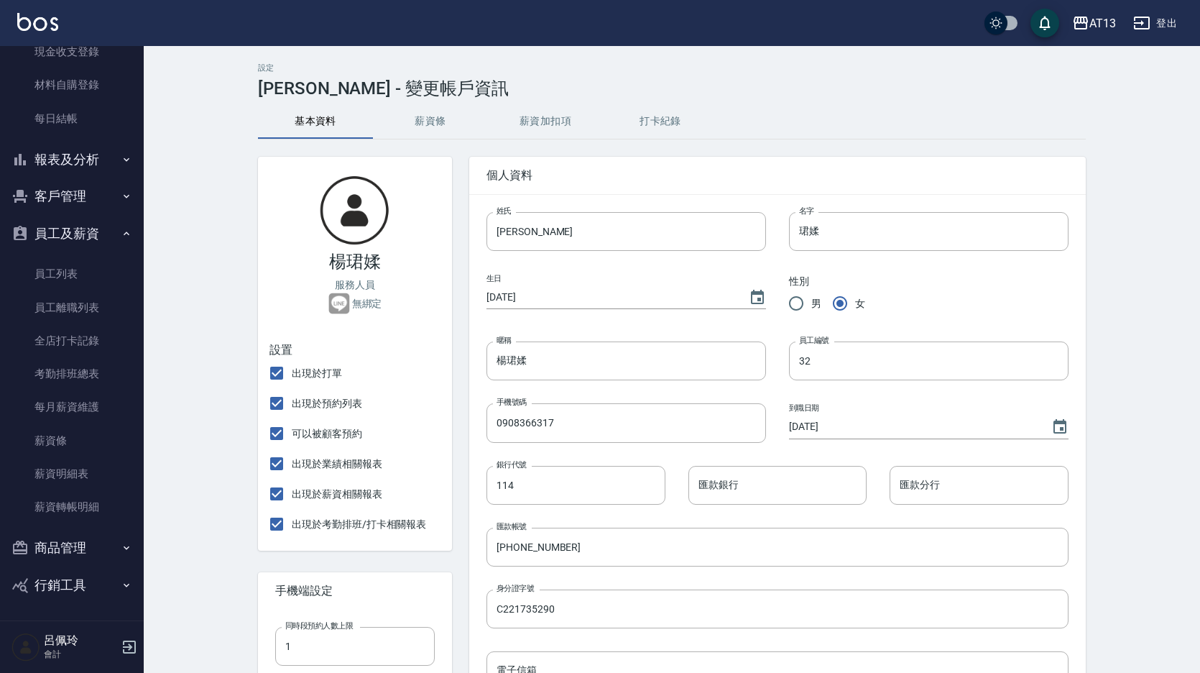
type input "111/6/16到職 114/7/31離職"
click at [795, 370] on input "32" at bounding box center [929, 360] width 280 height 39
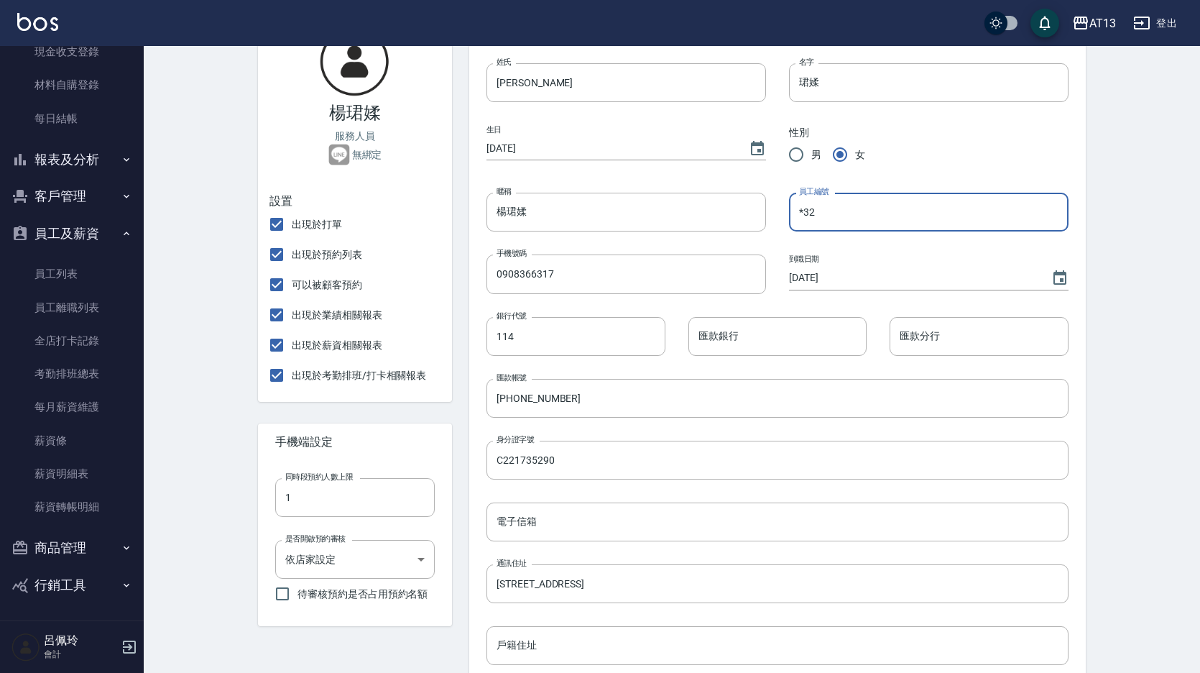
scroll to position [474, 0]
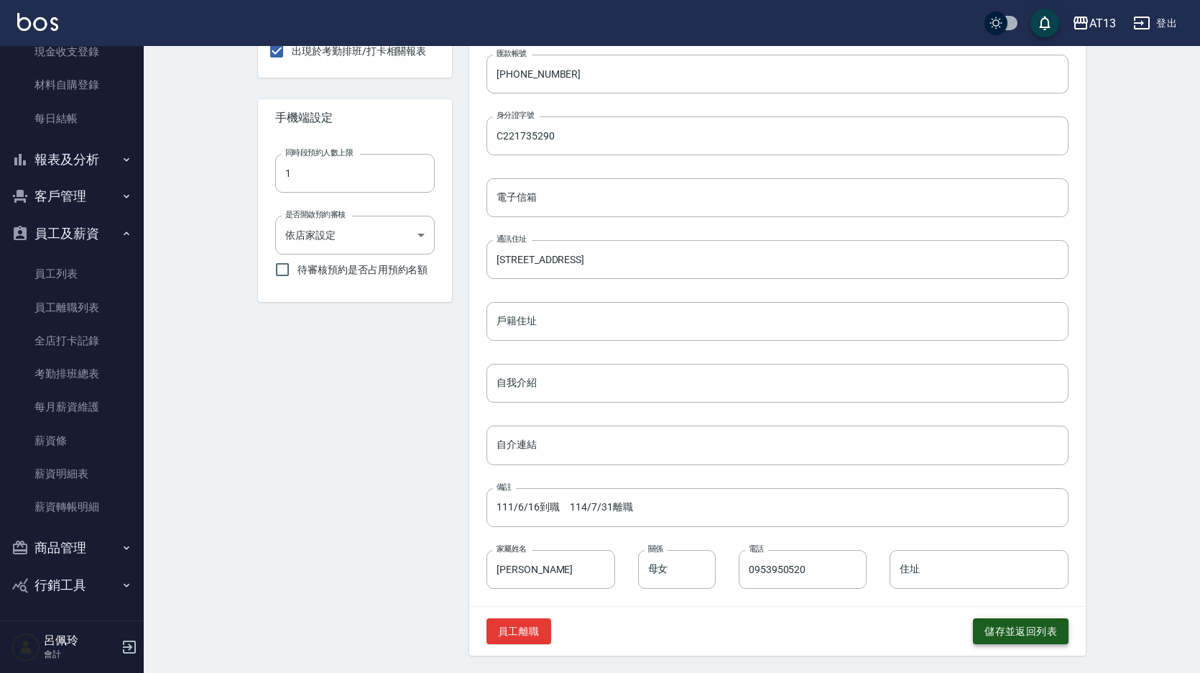
type input "*32"
click at [1017, 629] on button "儲存並返回列表" at bounding box center [1021, 631] width 96 height 27
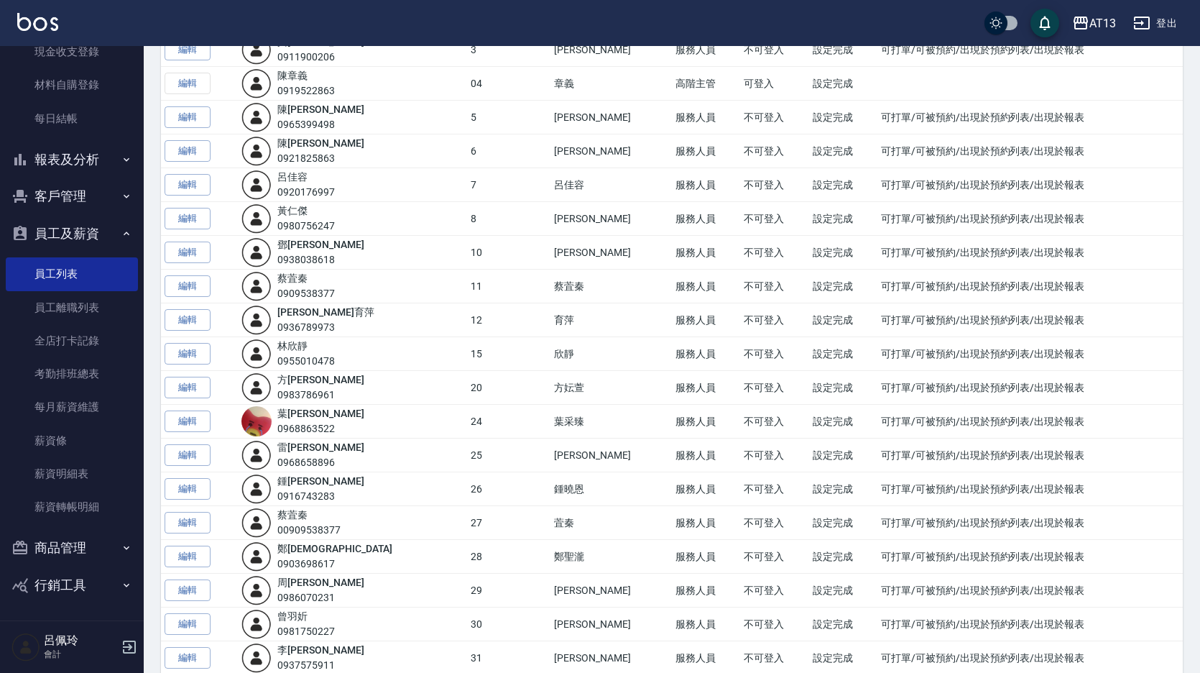
scroll to position [287, 0]
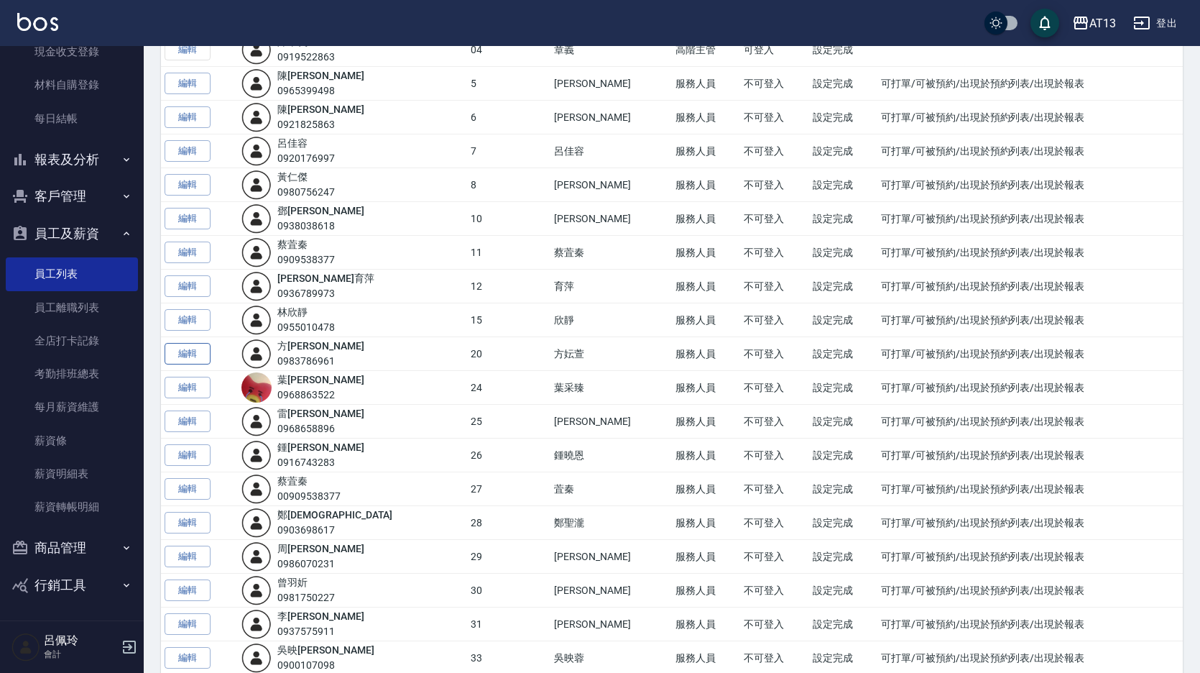
click at [179, 351] on link "編輯" at bounding box center [188, 354] width 46 height 22
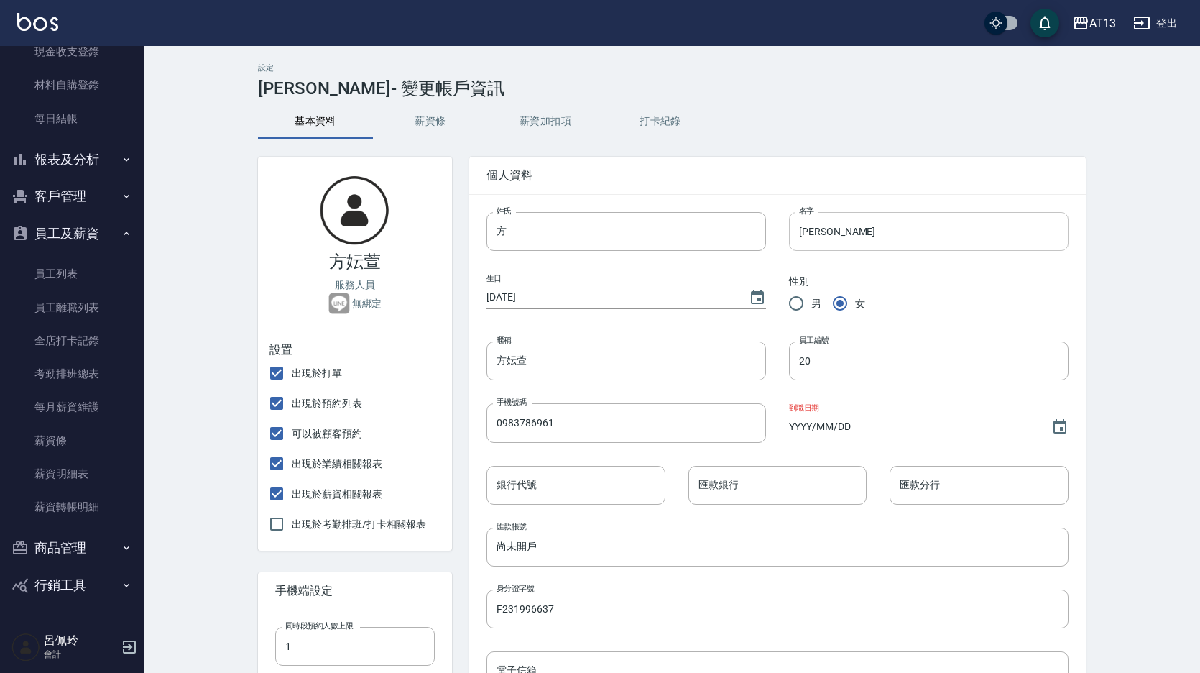
click at [795, 234] on input "[PERSON_NAME]" at bounding box center [929, 231] width 280 height 39
click at [796, 359] on input "20" at bounding box center [929, 360] width 280 height 39
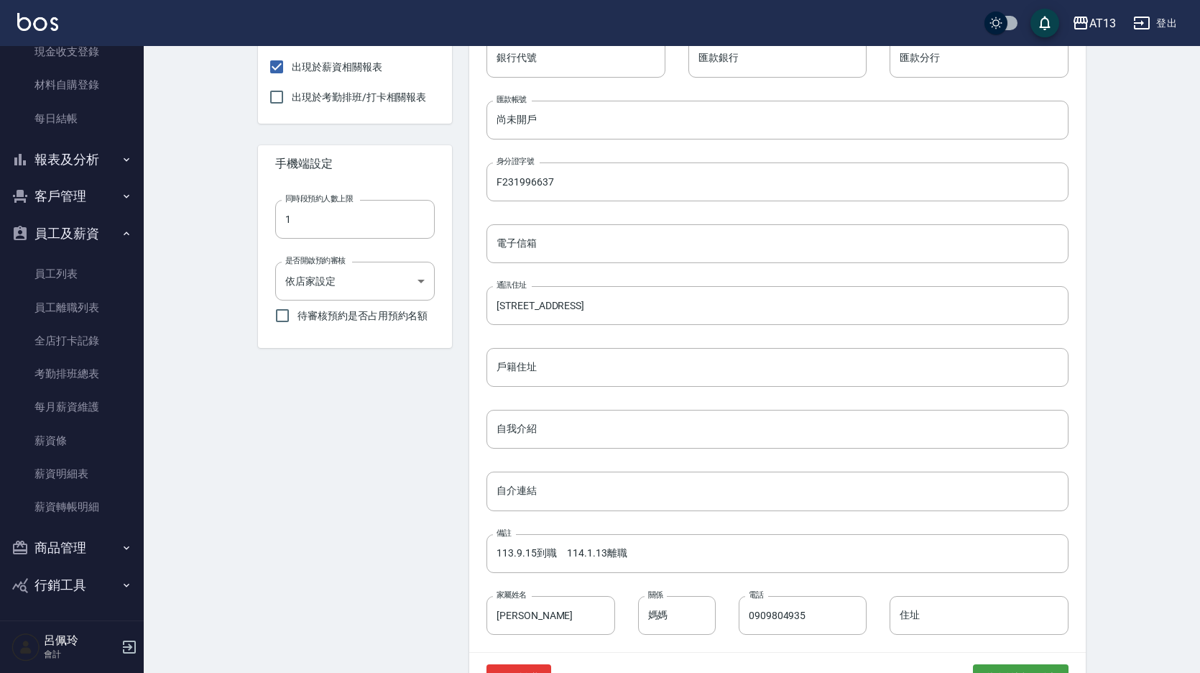
scroll to position [474, 0]
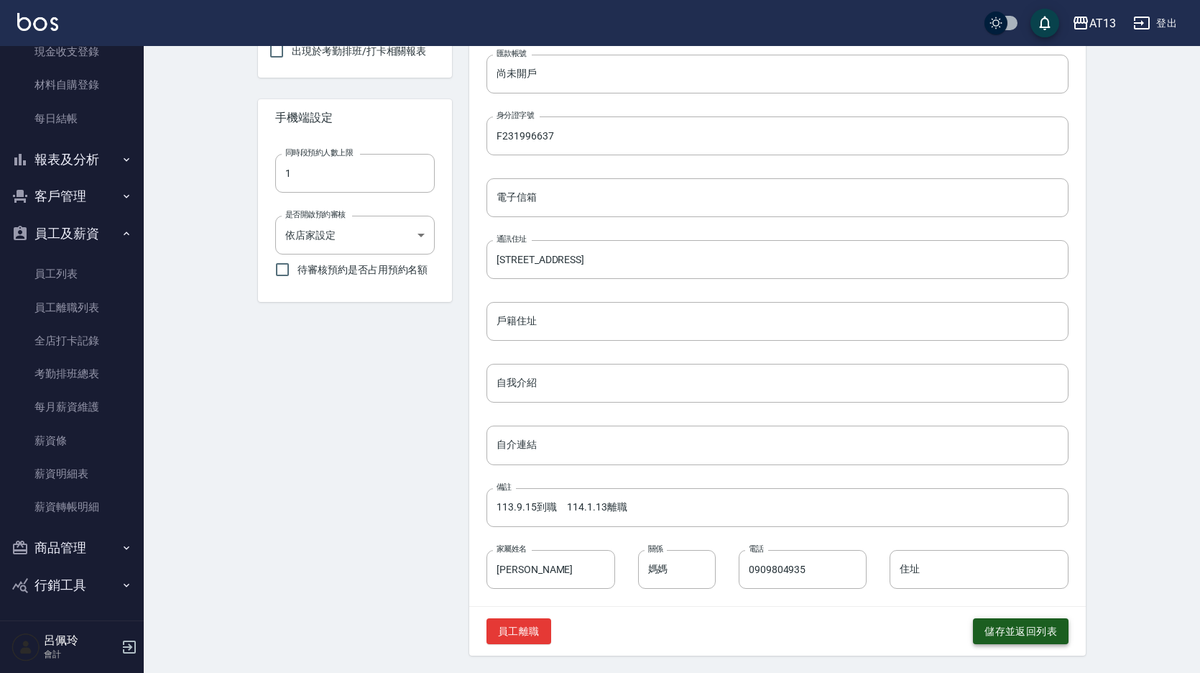
type input "*20"
click at [1000, 629] on button "儲存並返回列表" at bounding box center [1021, 631] width 96 height 27
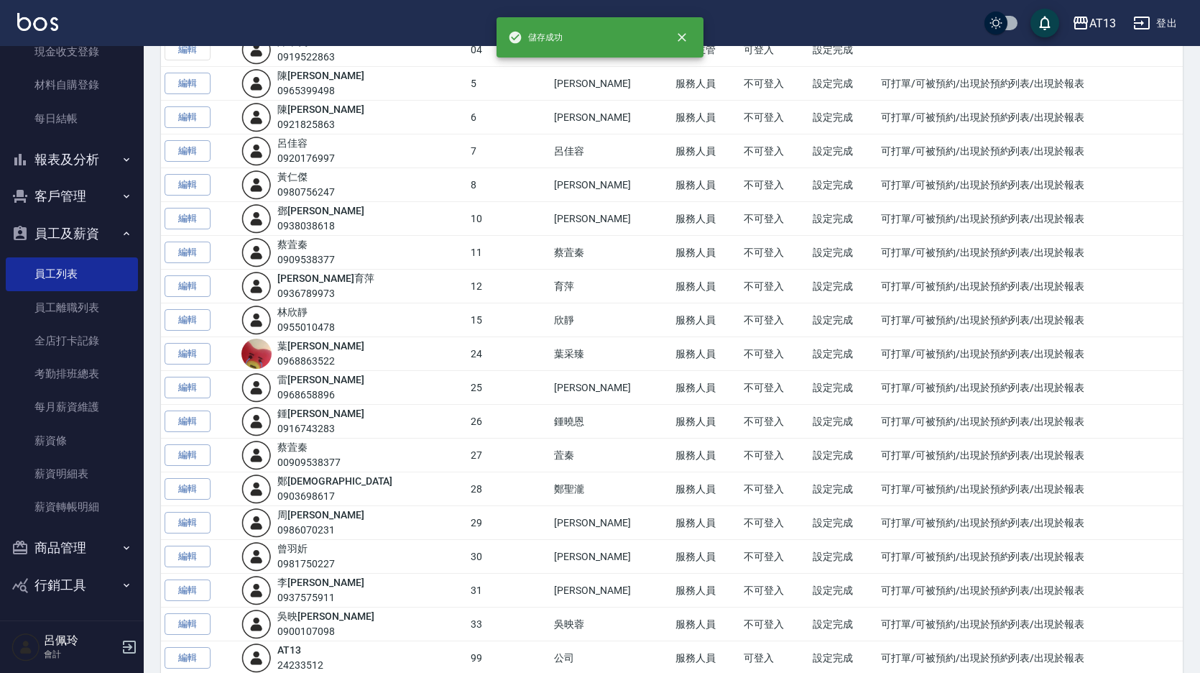
scroll to position [359, 0]
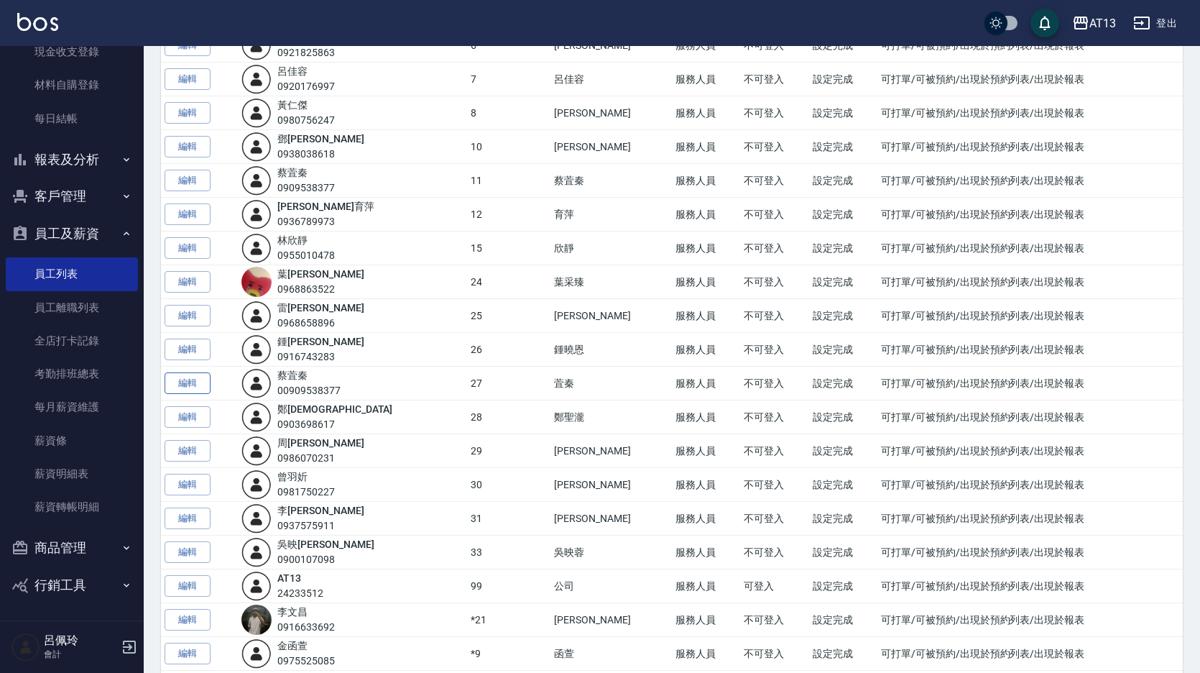
click at [198, 377] on link "編輯" at bounding box center [188, 383] width 46 height 22
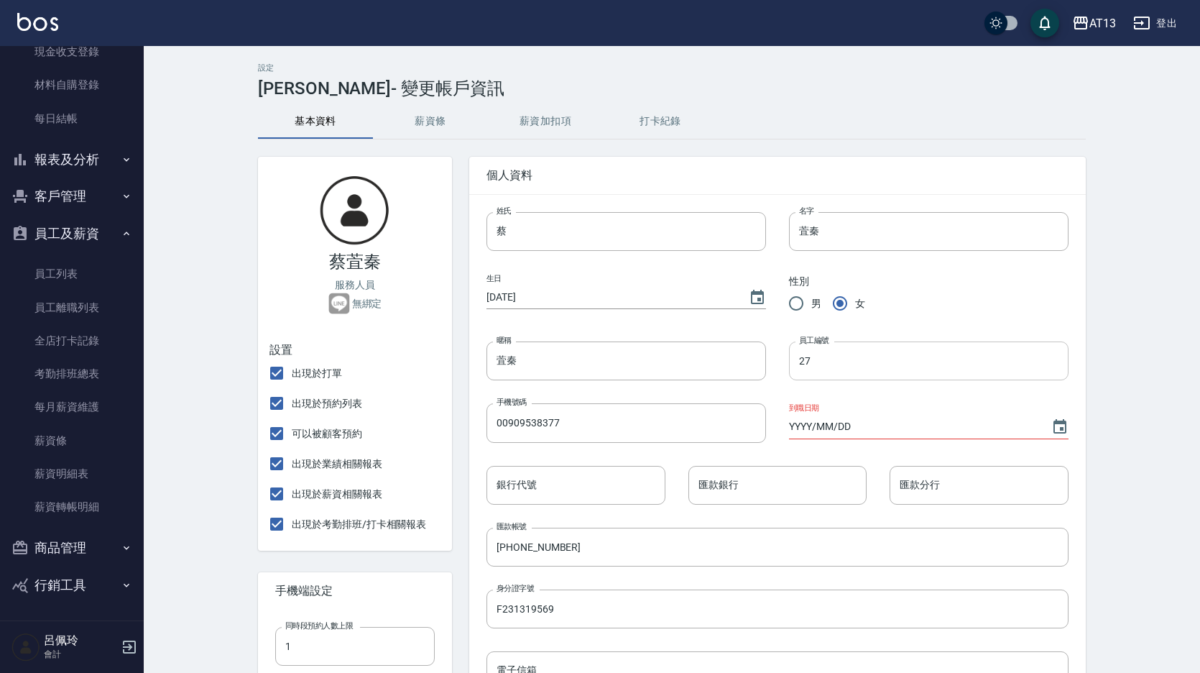
click at [793, 365] on input "27" at bounding box center [929, 360] width 280 height 39
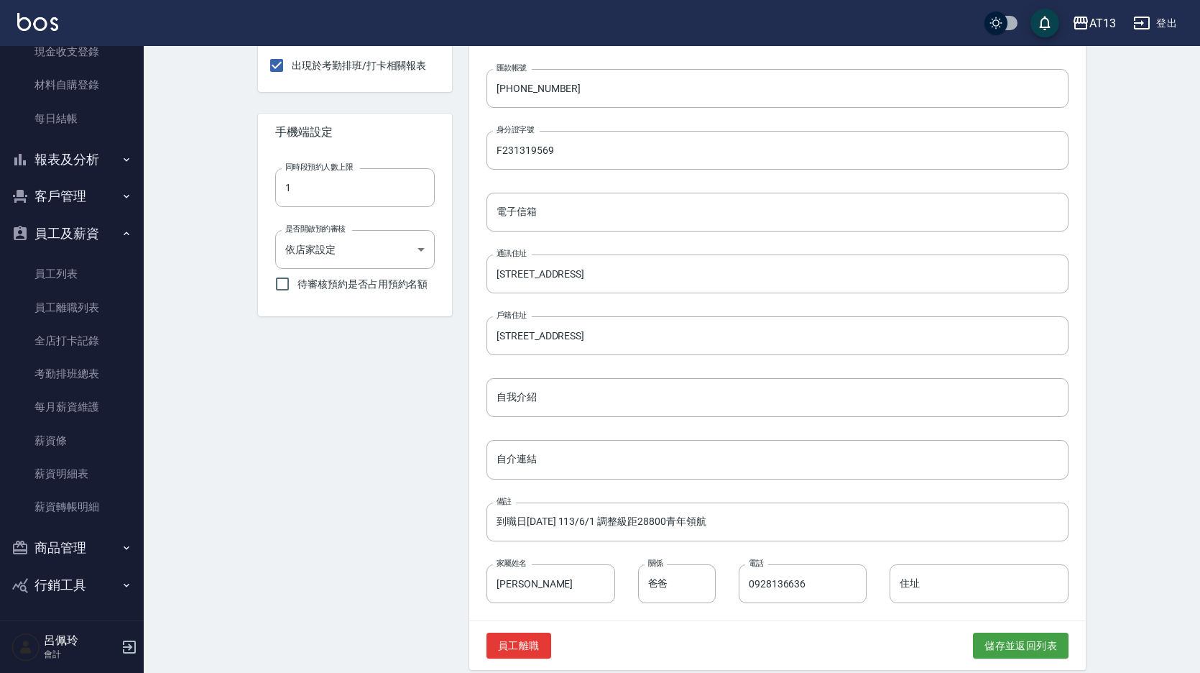
scroll to position [474, 0]
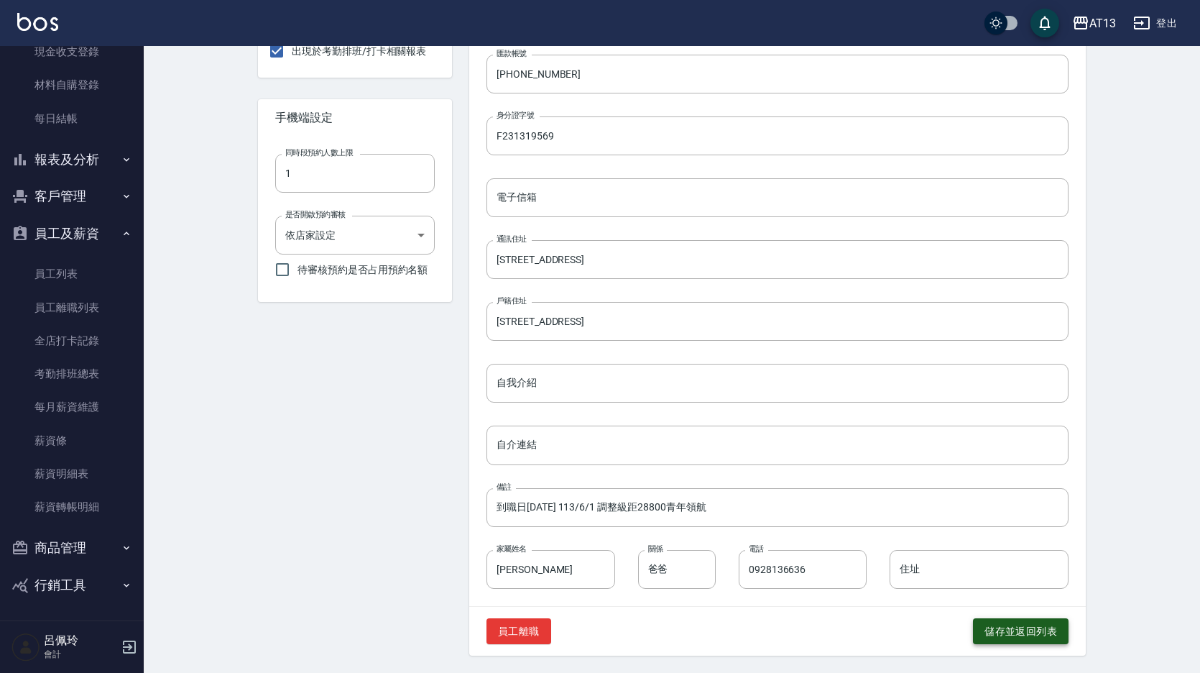
type input "*27"
click at [989, 622] on button "儲存並返回列表" at bounding box center [1021, 631] width 96 height 27
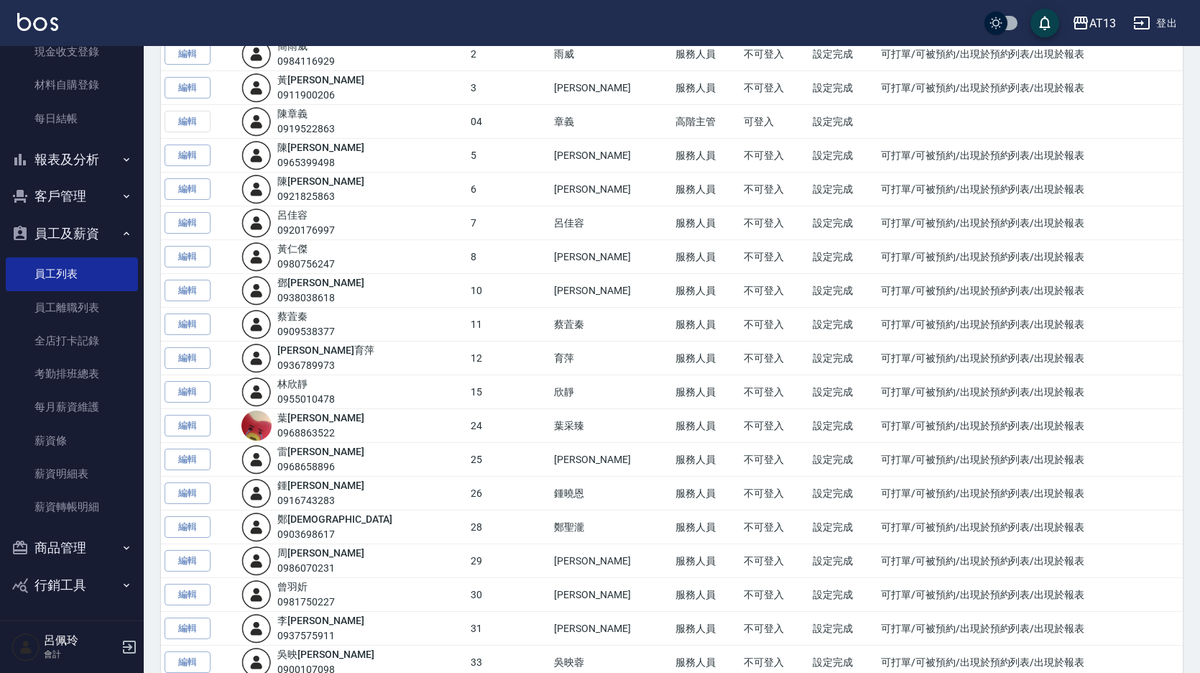
drag, startPoint x: 192, startPoint y: 456, endPoint x: 212, endPoint y: 461, distance: 20.7
click at [192, 456] on link "編輯" at bounding box center [188, 459] width 46 height 22
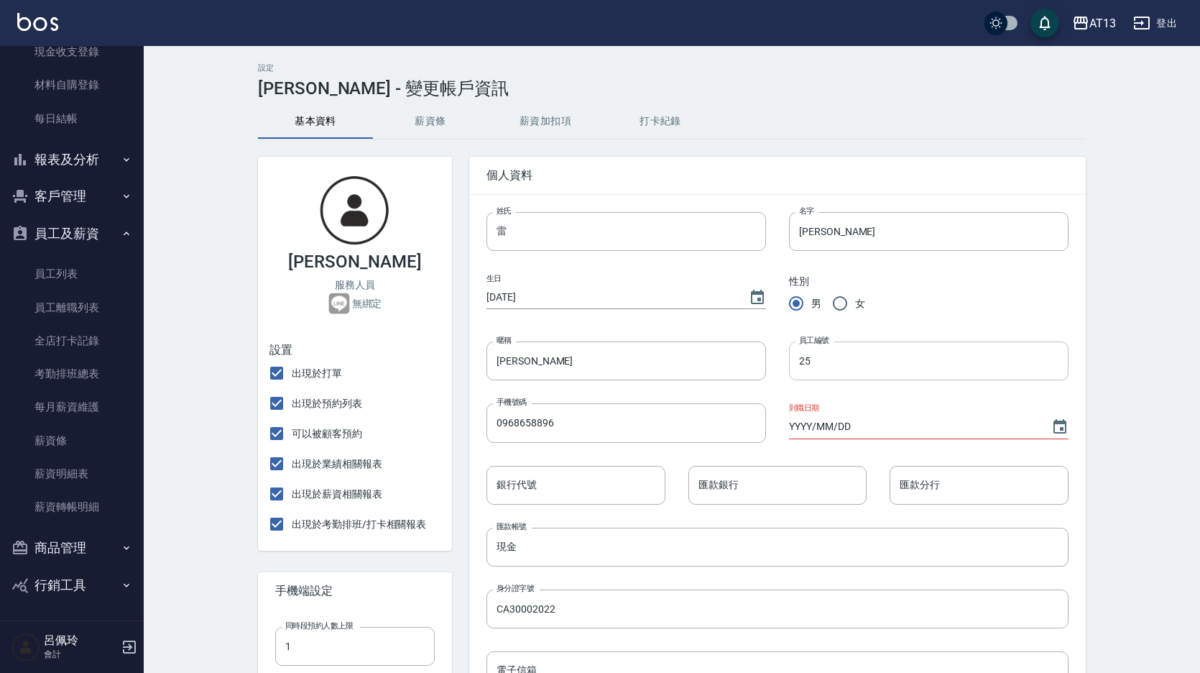
click at [800, 367] on input "25" at bounding box center [929, 360] width 280 height 39
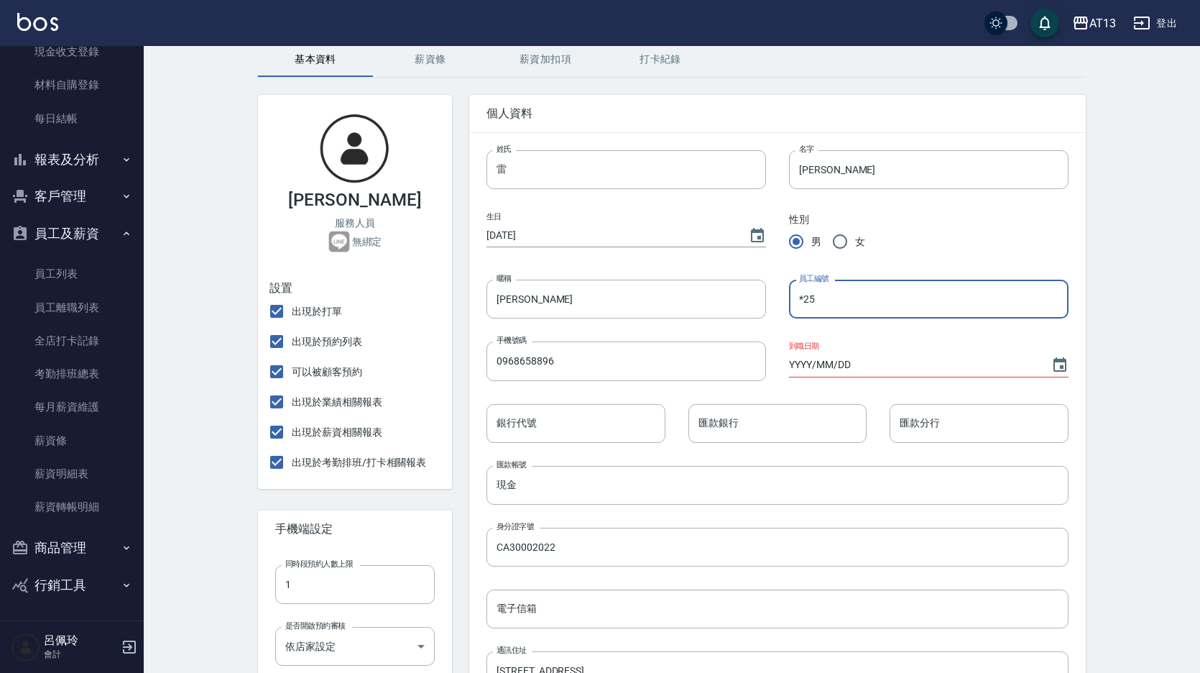
scroll to position [474, 0]
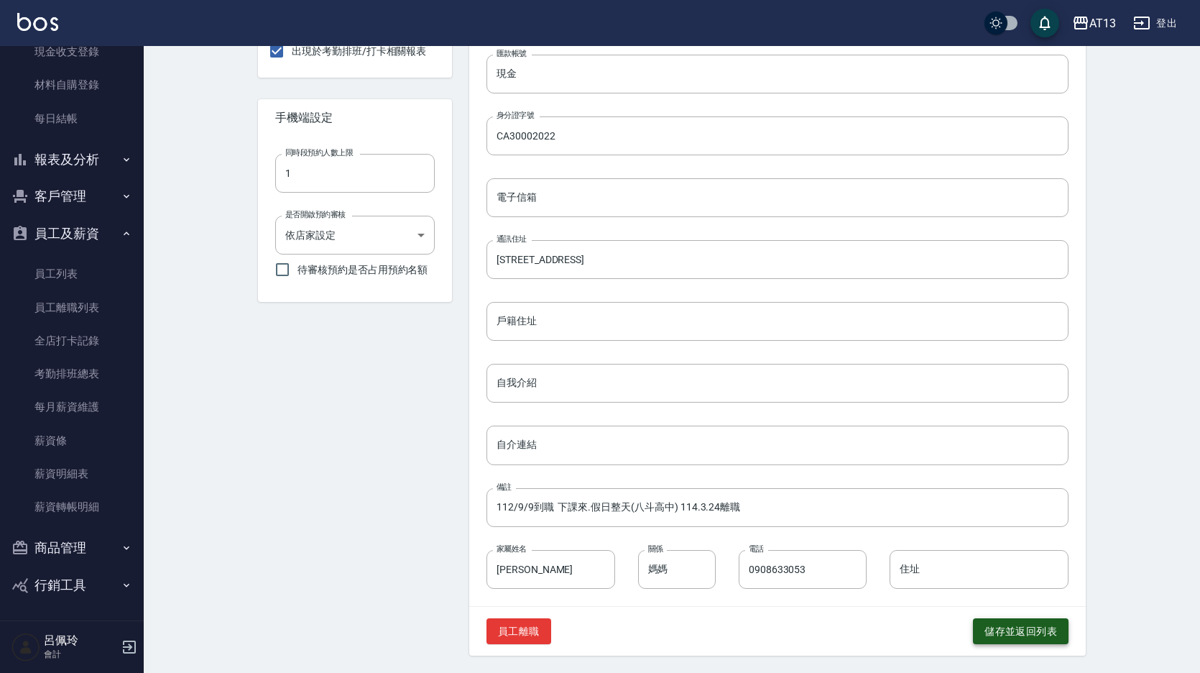
type input "*25"
click at [1009, 630] on button "儲存並返回列表" at bounding box center [1021, 631] width 96 height 27
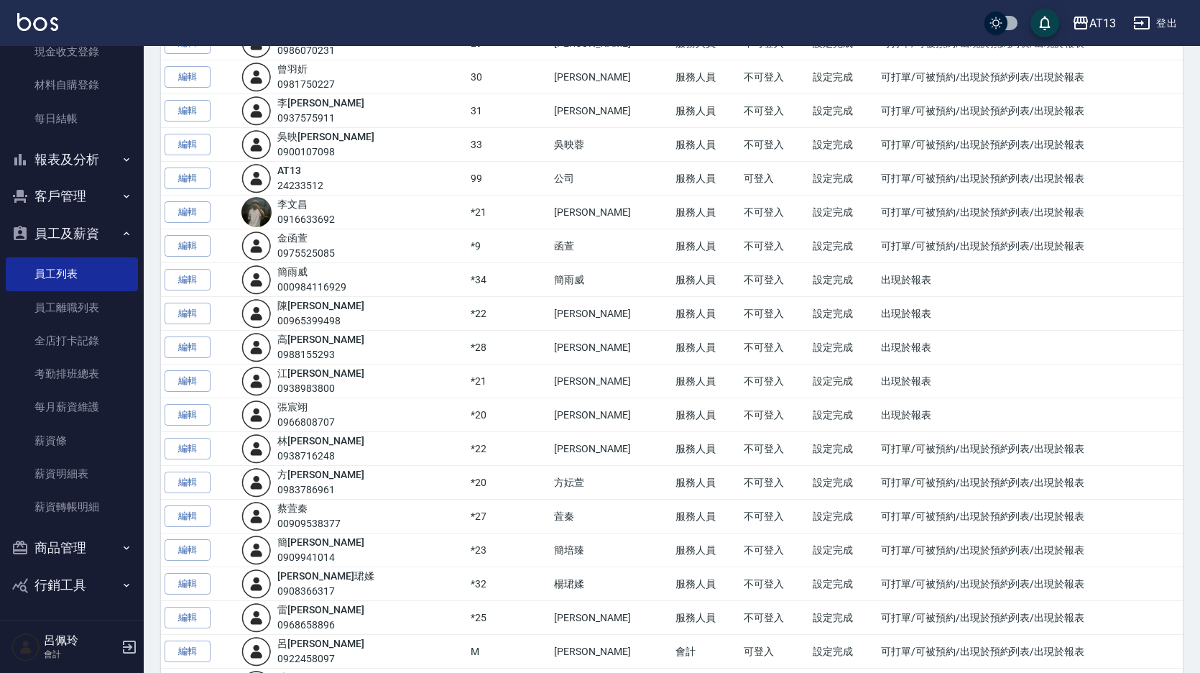
scroll to position [819, 0]
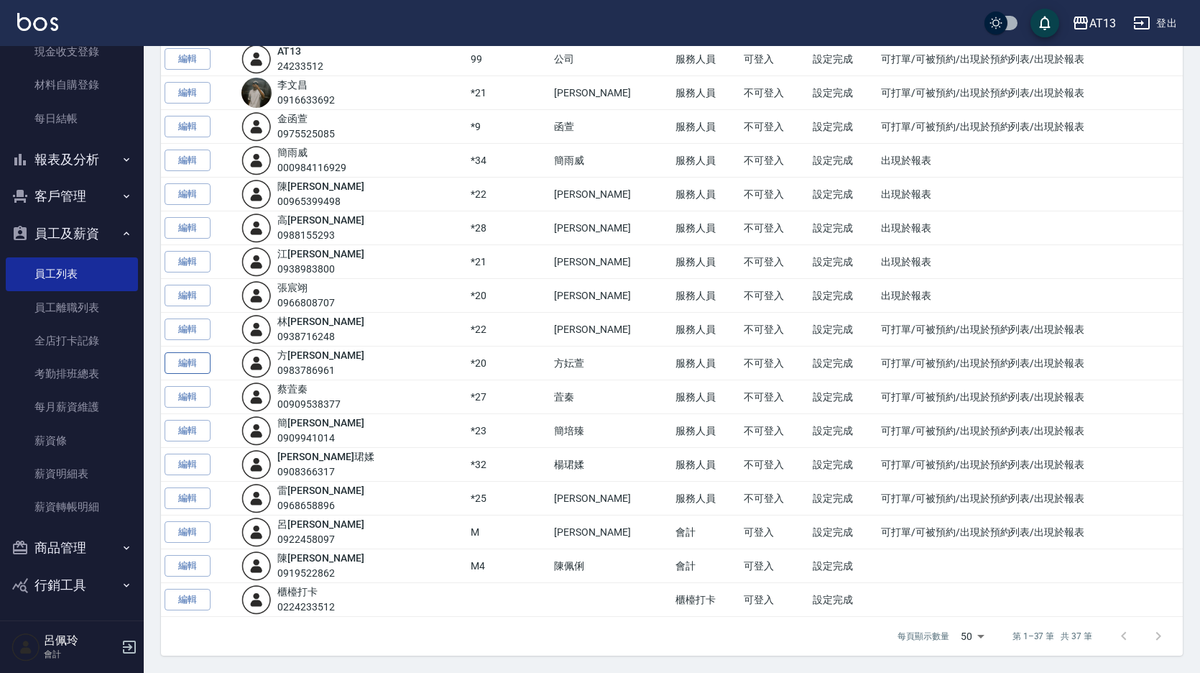
click at [200, 366] on link "編輯" at bounding box center [188, 363] width 46 height 22
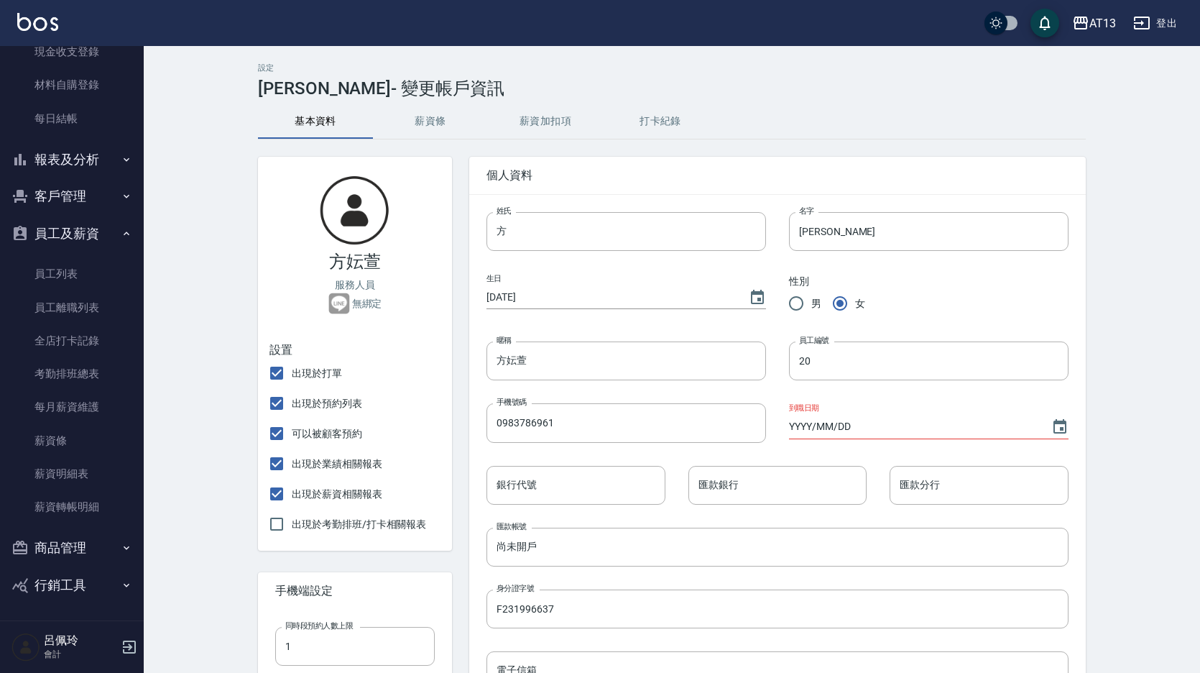
type input "*20"
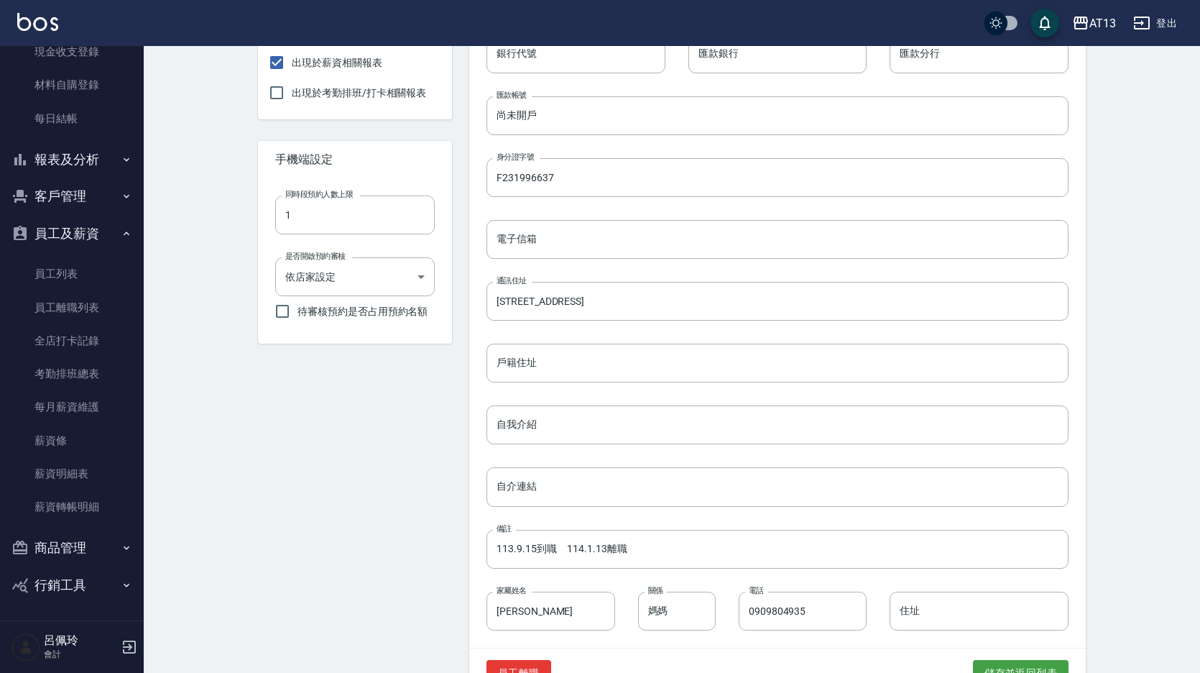
scroll to position [474, 0]
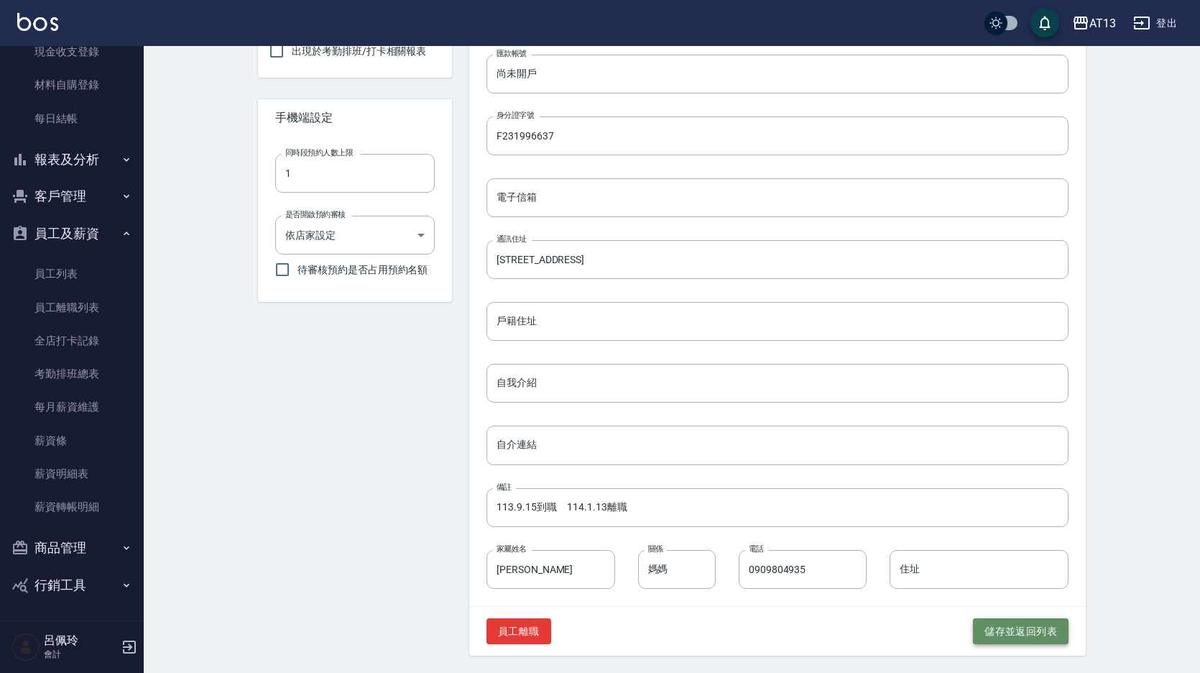
click at [1006, 633] on button "儲存並返回列表" at bounding box center [1021, 631] width 96 height 27
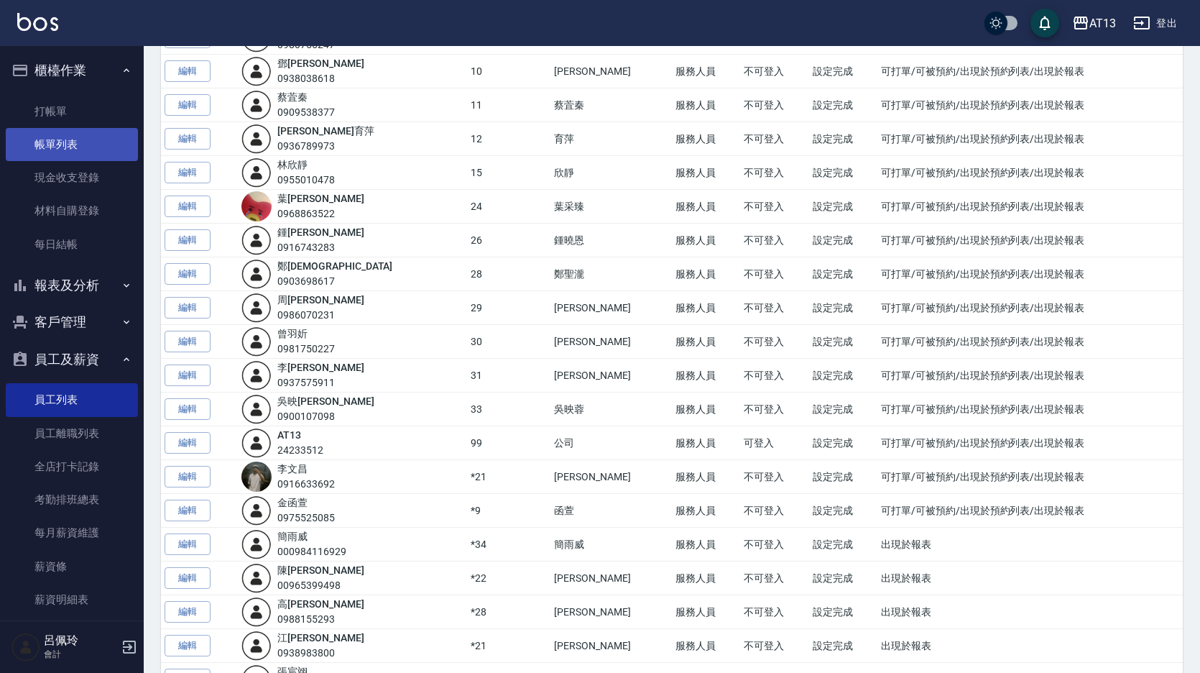
scroll to position [172, 0]
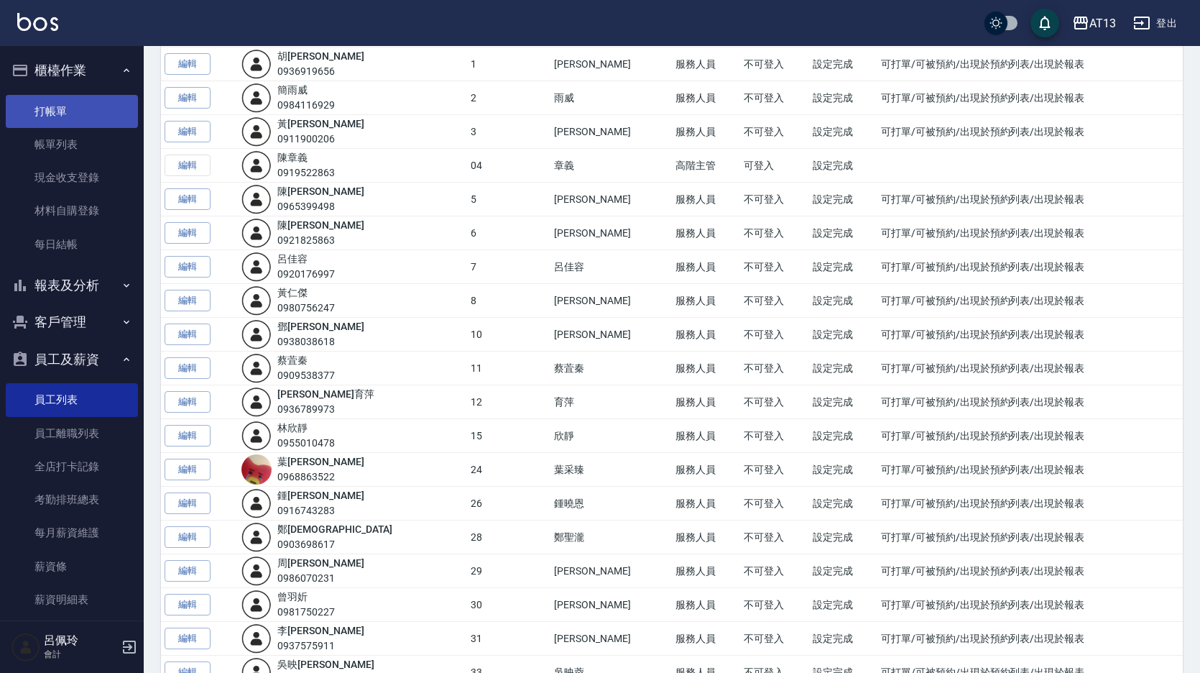
click at [44, 114] on link "打帳單" at bounding box center [72, 111] width 132 height 33
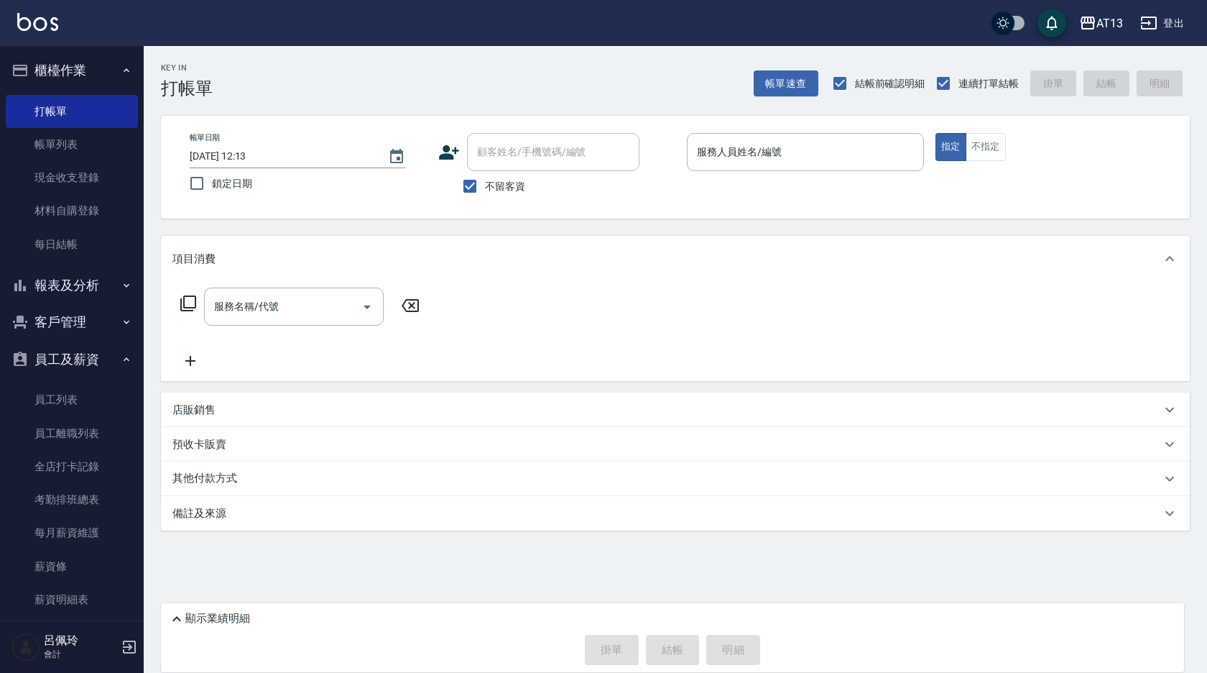
drag, startPoint x: 893, startPoint y: 638, endPoint x: 876, endPoint y: 618, distance: 26.5
click at [893, 638] on div "掛單 結帳 明細" at bounding box center [672, 650] width 1009 height 30
